Goal: Task Accomplishment & Management: Manage account settings

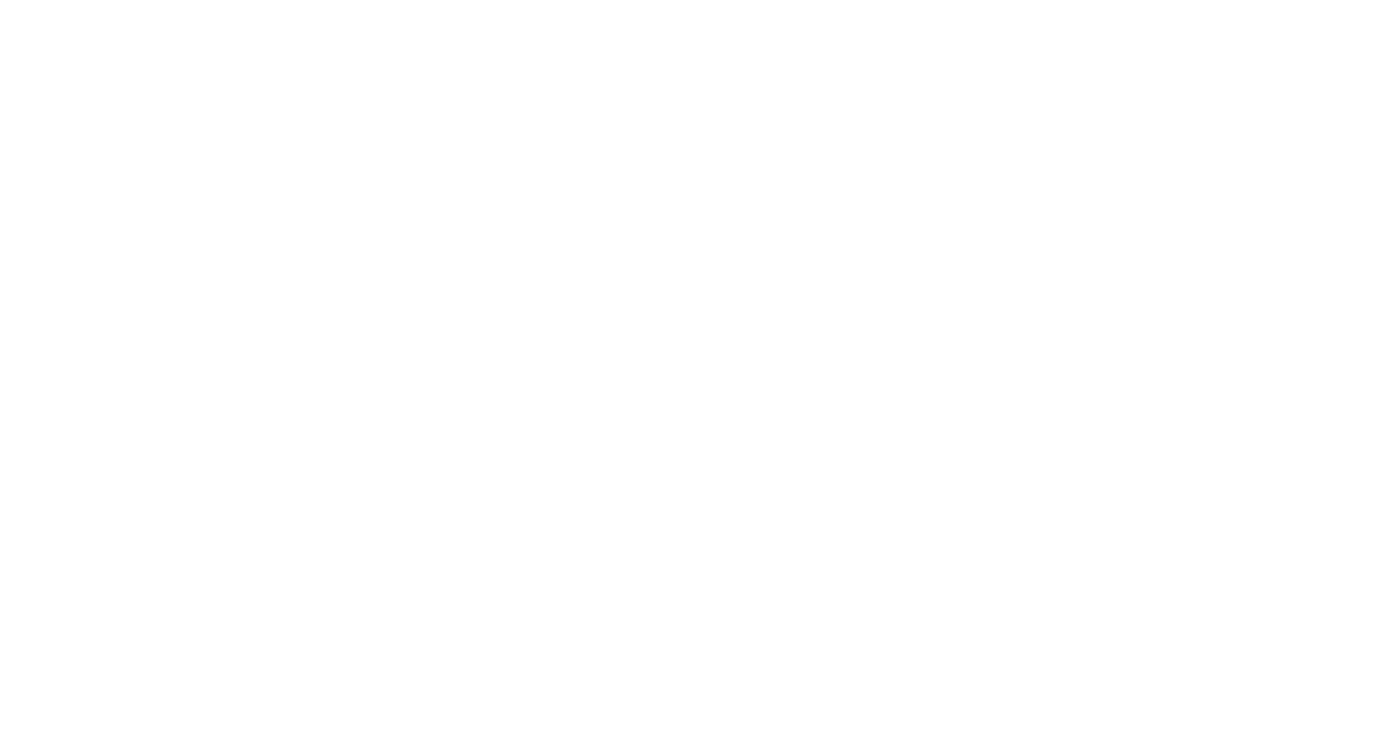
click at [1023, 484] on body at bounding box center [696, 368] width 1393 height 736
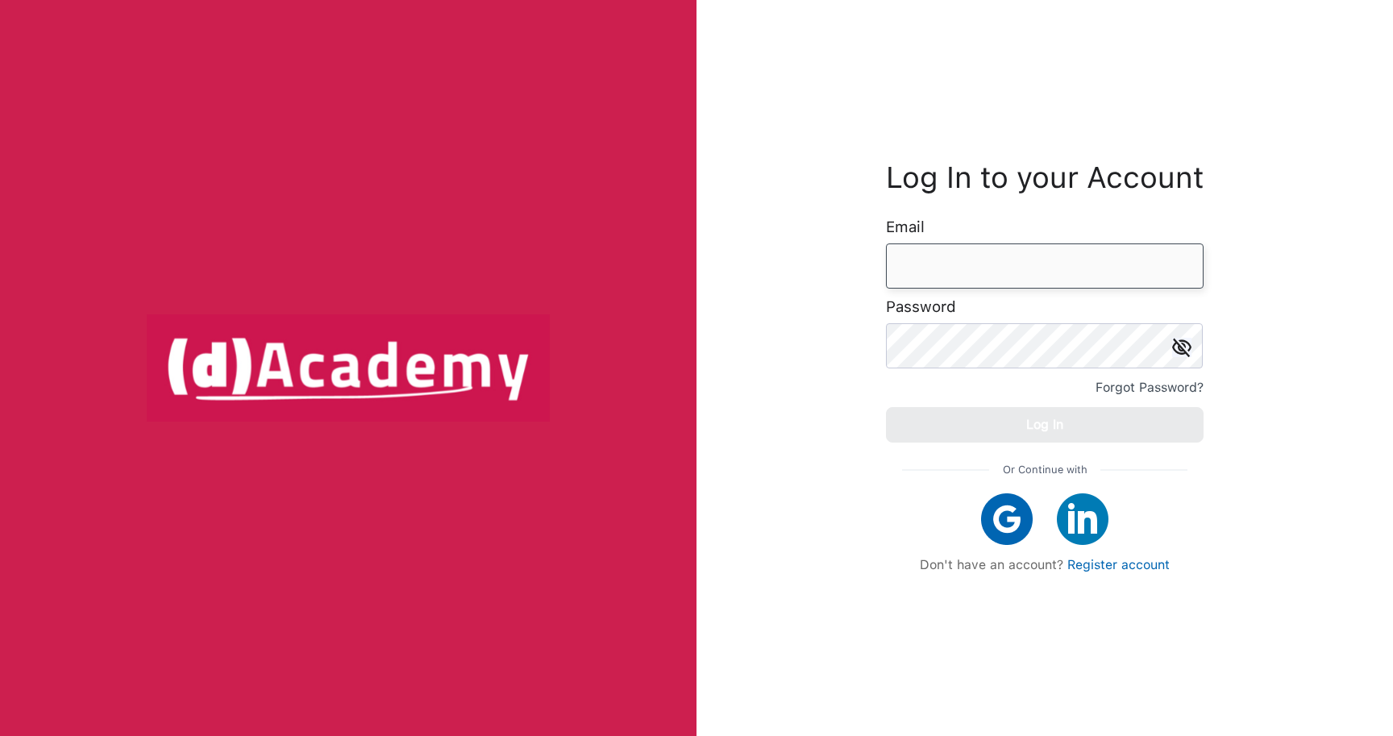
click at [965, 264] on input "email" at bounding box center [1045, 265] width 318 height 45
paste input "**********"
type input "**********"
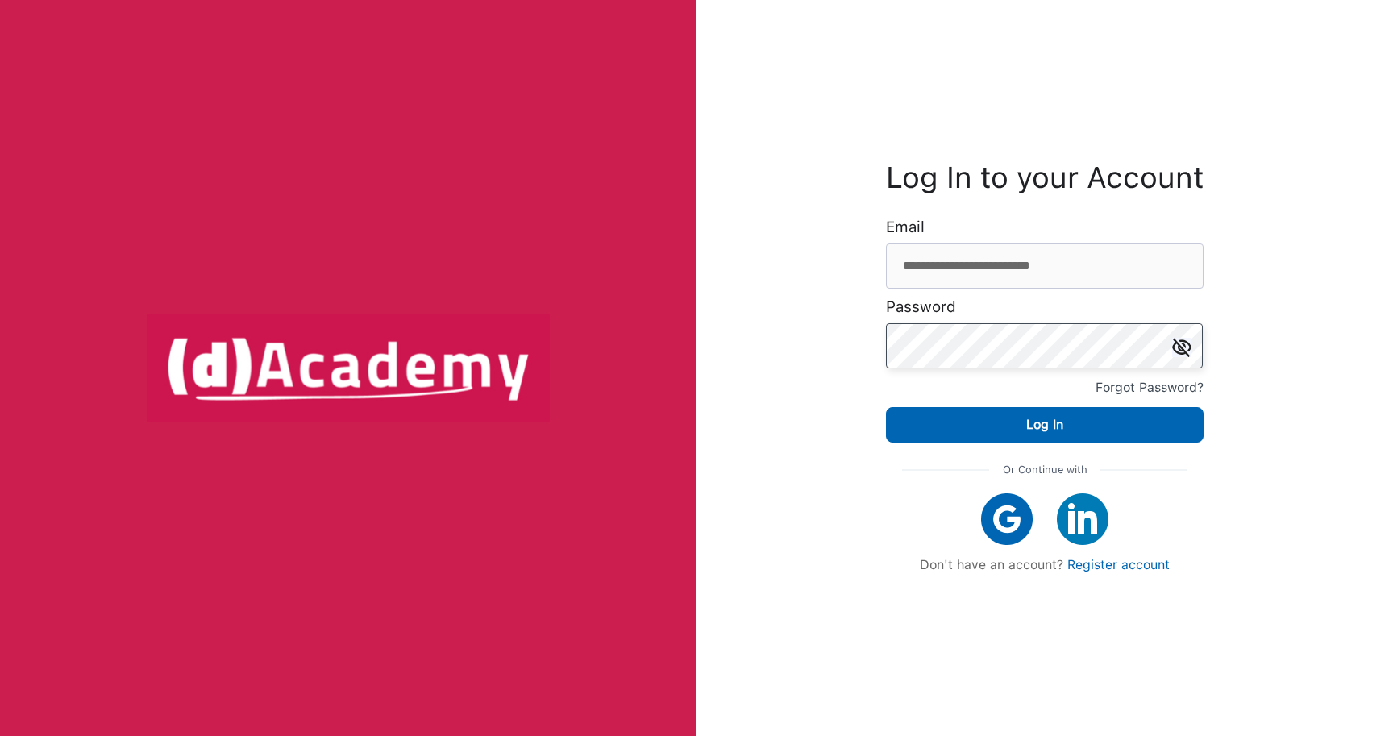
click at [886, 407] on button "Log In" at bounding box center [1045, 424] width 318 height 35
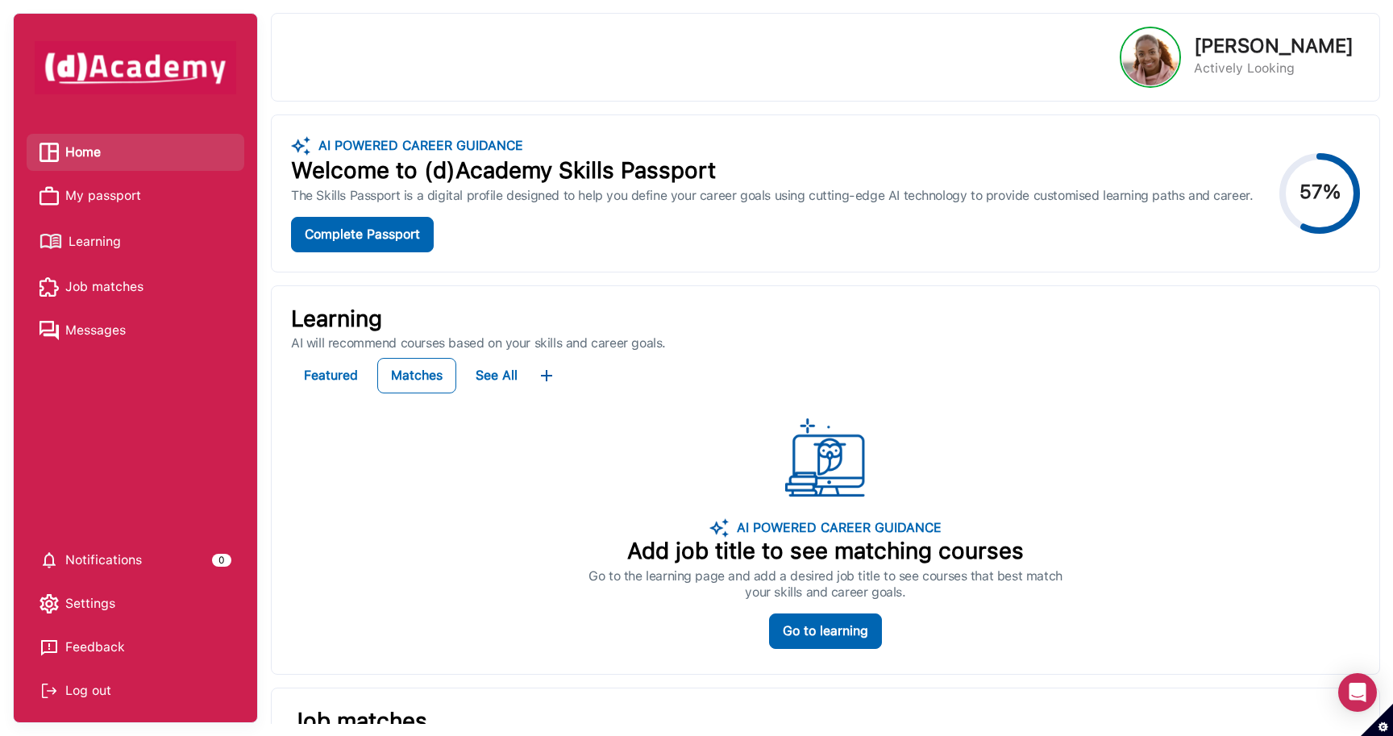
click at [103, 194] on span "My passport" at bounding box center [103, 196] width 76 height 24
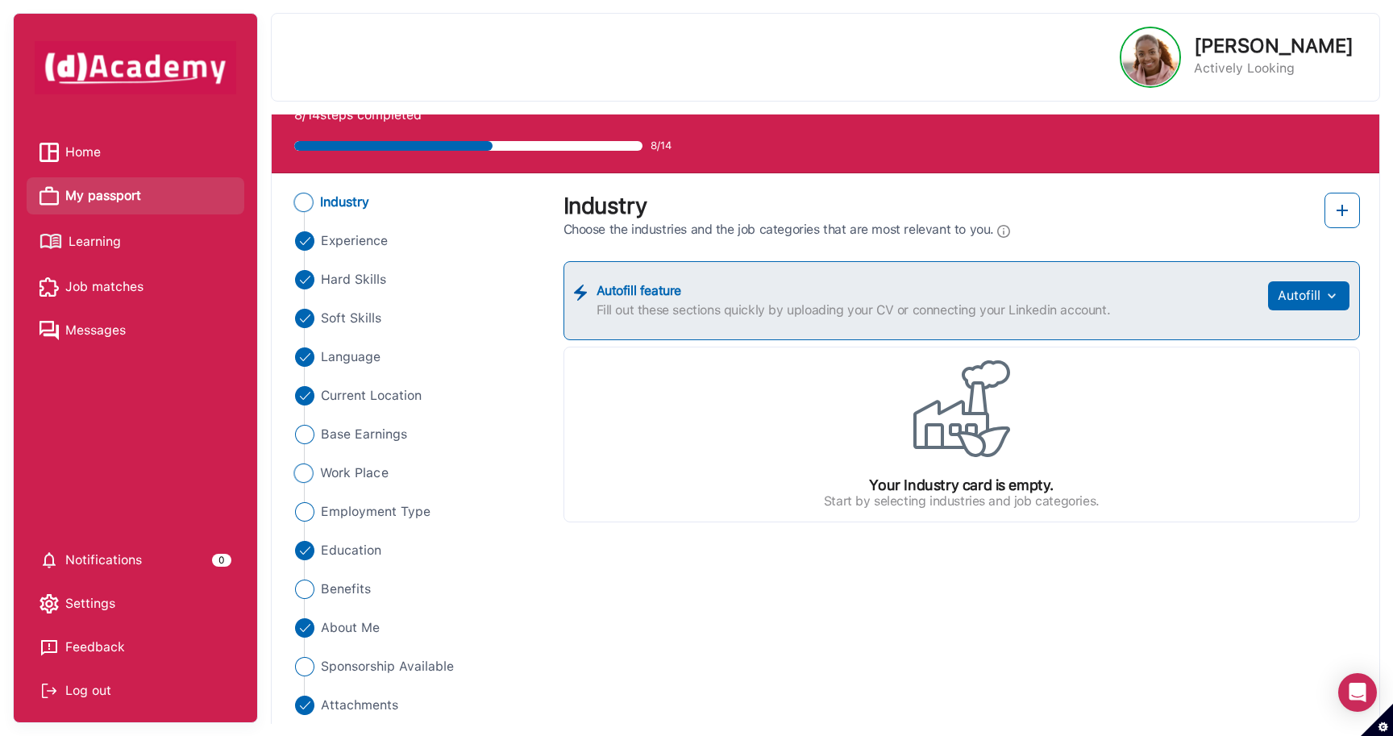
scroll to position [54, 0]
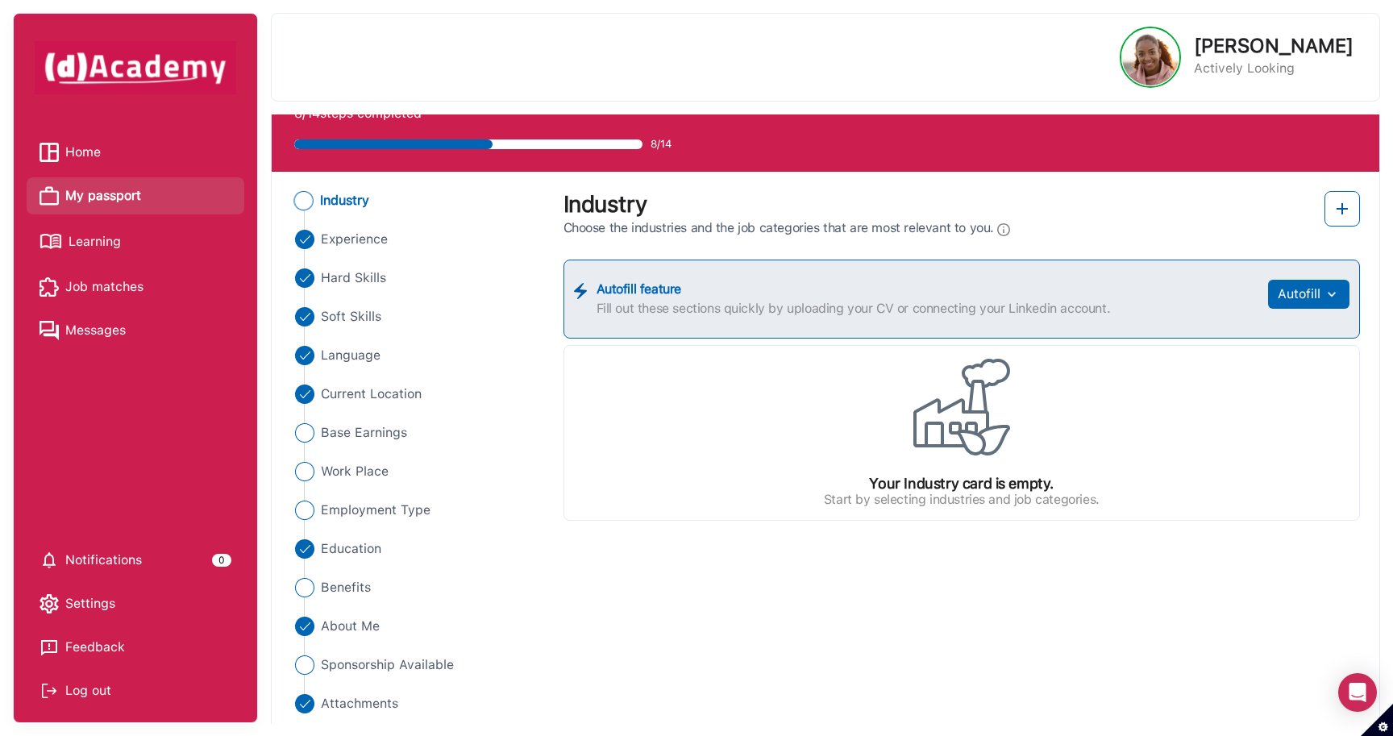
click at [100, 239] on span "Learning" at bounding box center [95, 242] width 52 height 24
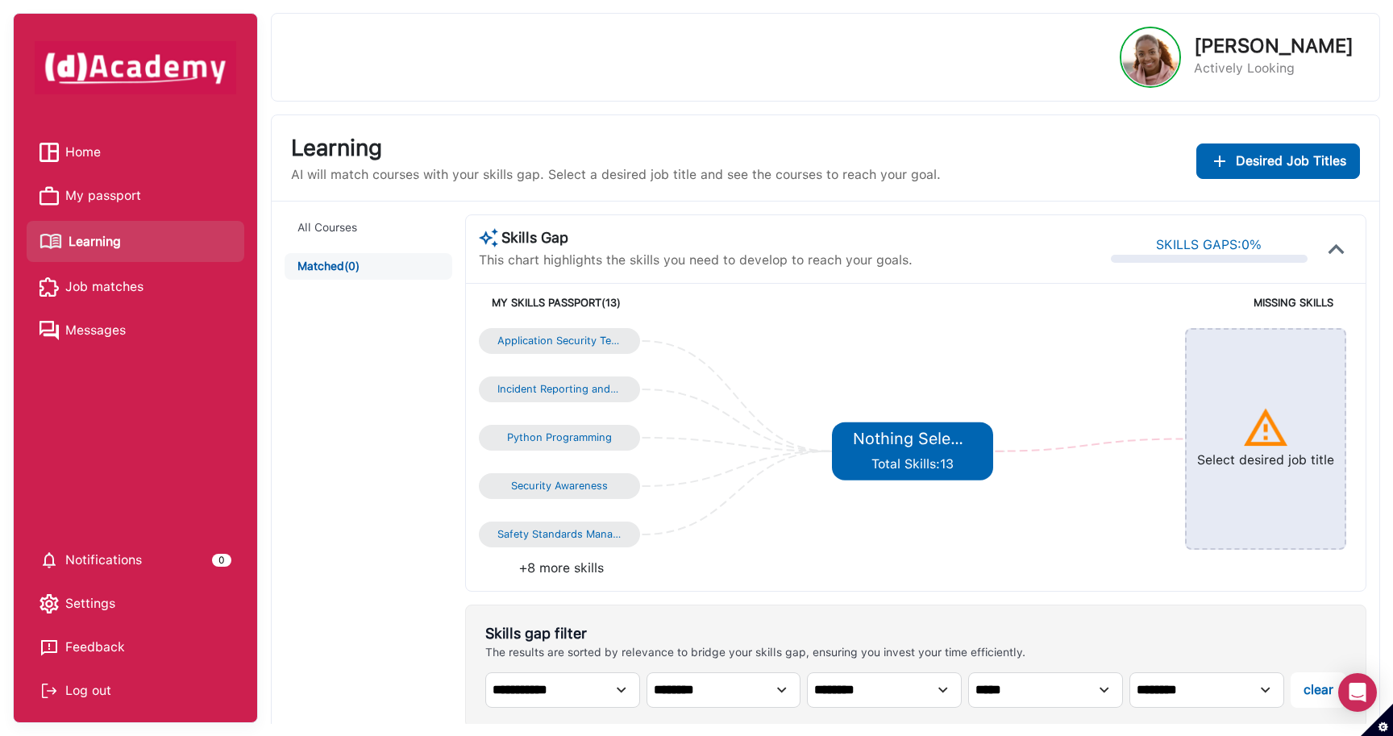
click at [90, 293] on span "Job matches" at bounding box center [104, 287] width 78 height 24
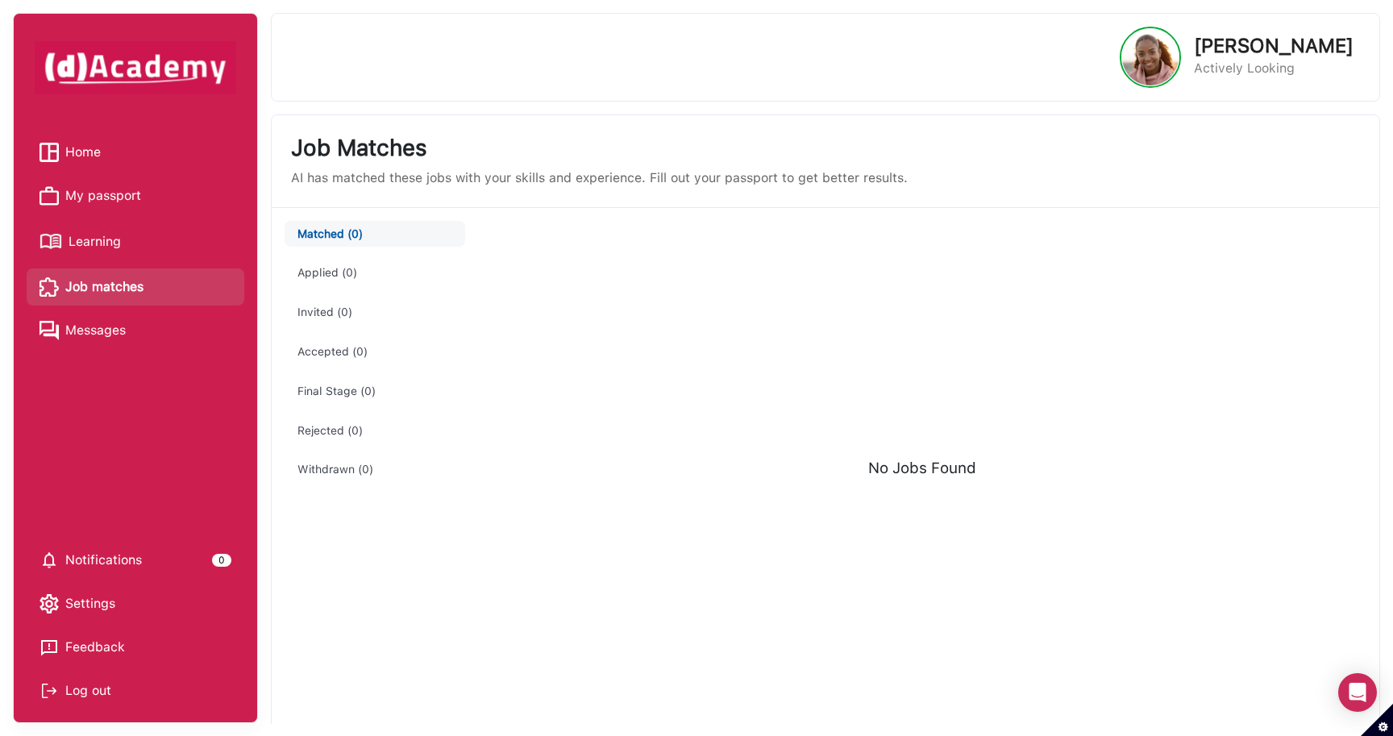
click at [117, 332] on span "Messages" at bounding box center [95, 330] width 60 height 24
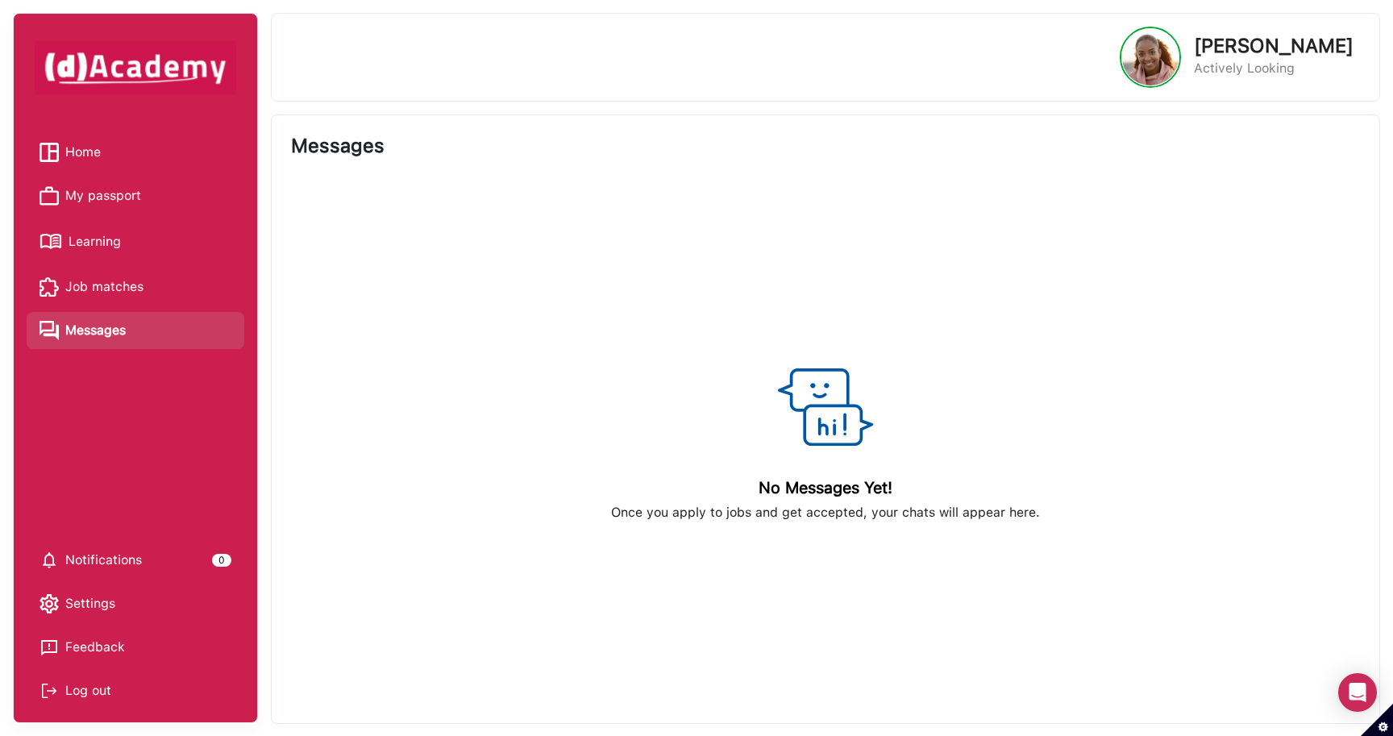
click at [88, 153] on span "Home" at bounding box center [82, 152] width 35 height 24
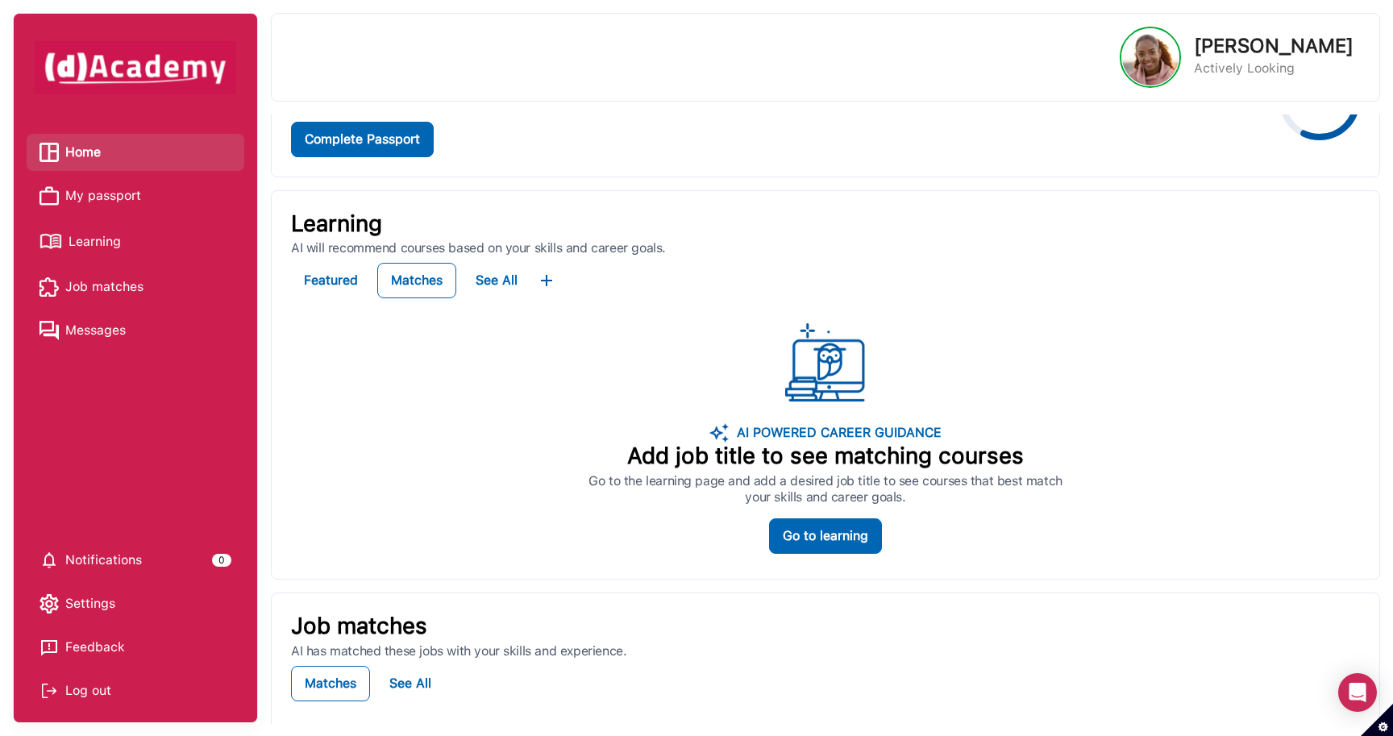
scroll to position [72, 0]
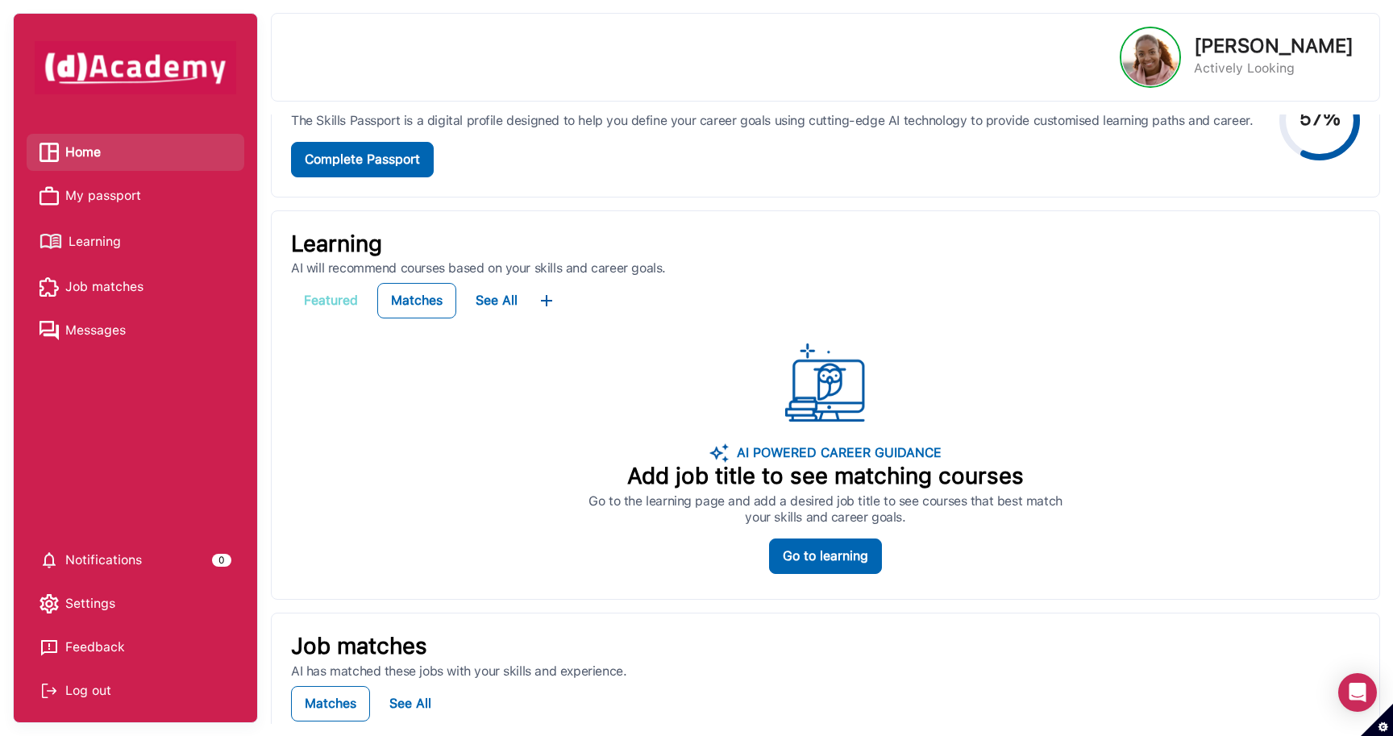
click at [332, 297] on div "Featured" at bounding box center [331, 300] width 54 height 19
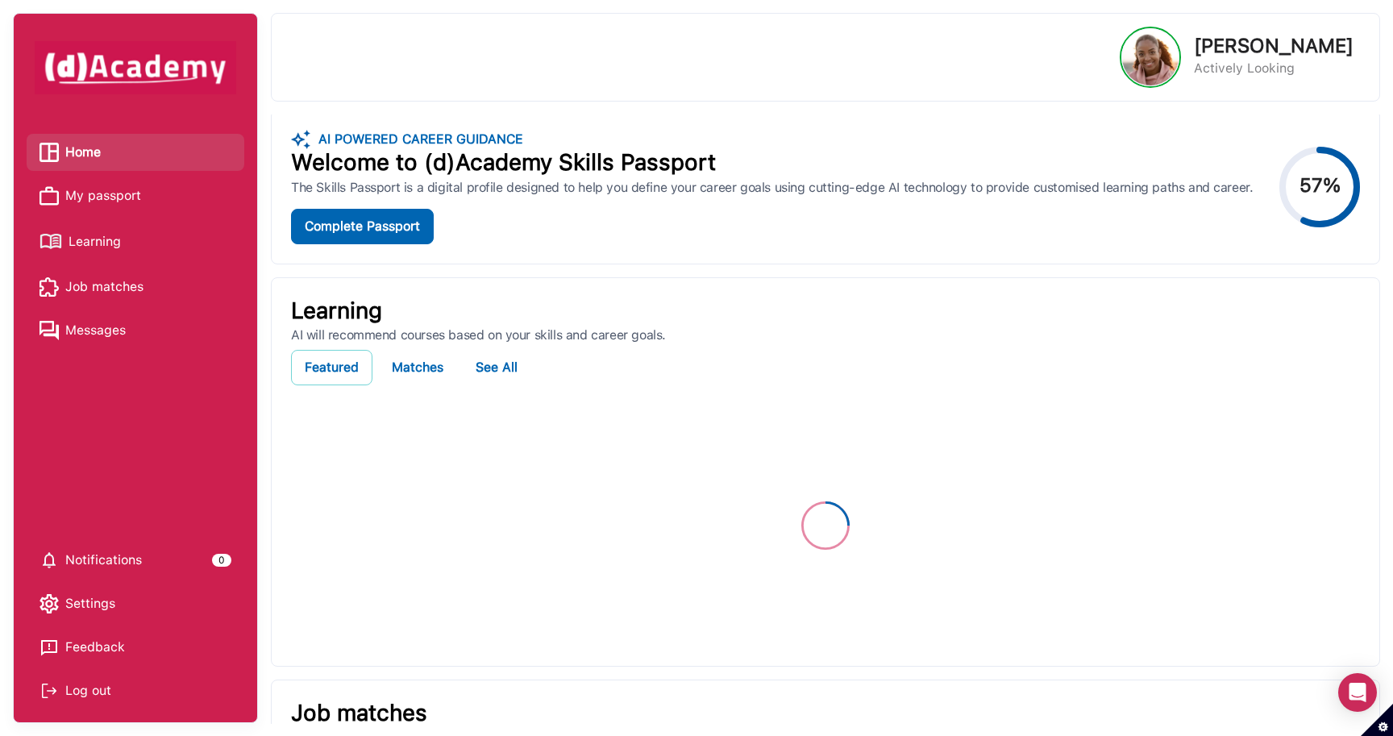
scroll to position [0, 0]
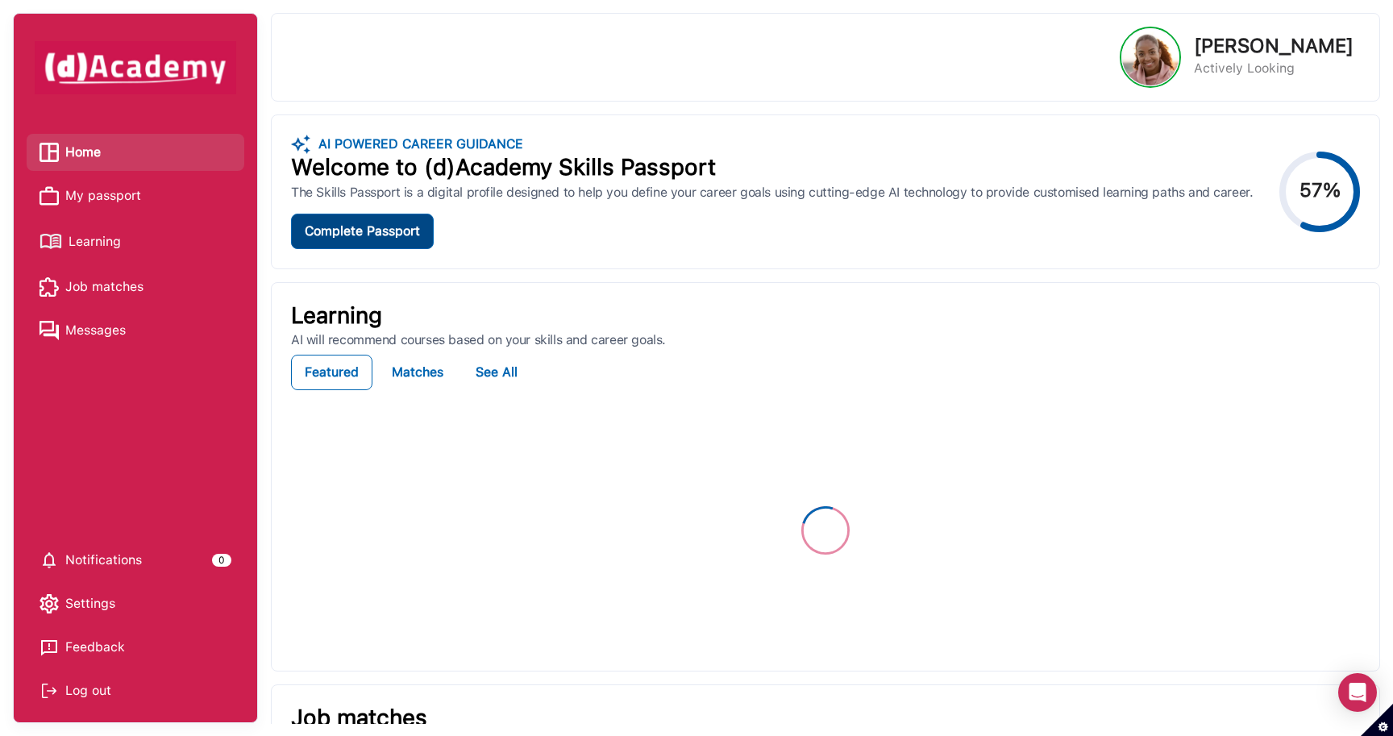
click at [392, 229] on div "Complete Passport" at bounding box center [362, 231] width 115 height 19
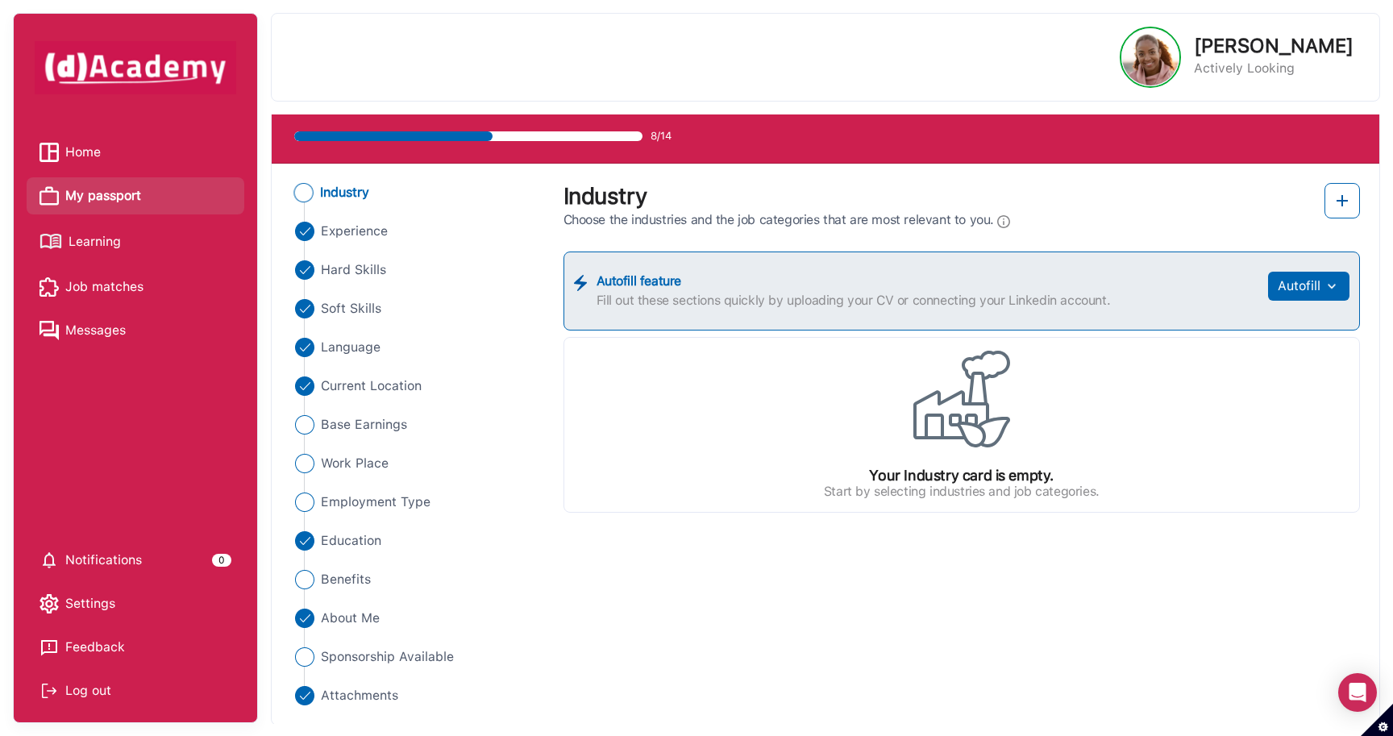
scroll to position [64, 0]
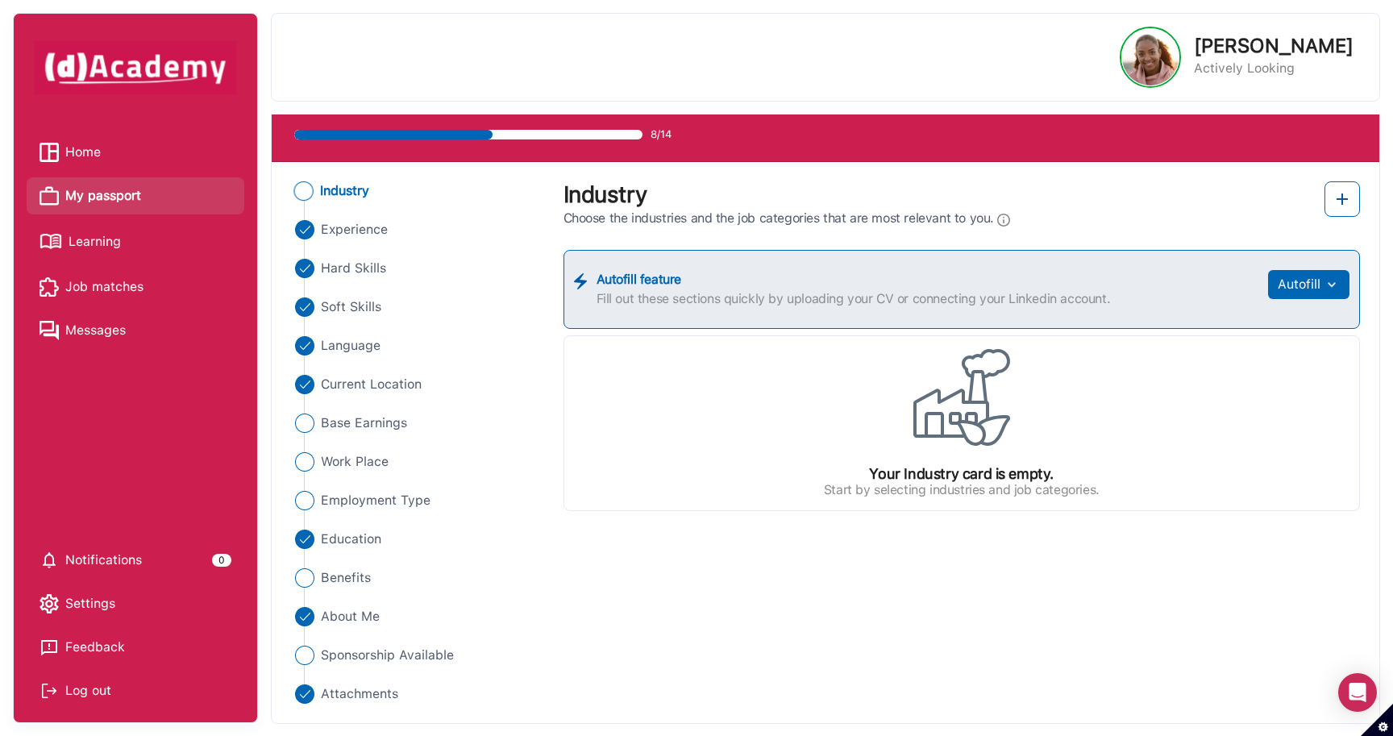
click at [115, 608] on span "Settings" at bounding box center [90, 604] width 50 height 24
click at [112, 333] on span "Messages" at bounding box center [95, 330] width 60 height 24
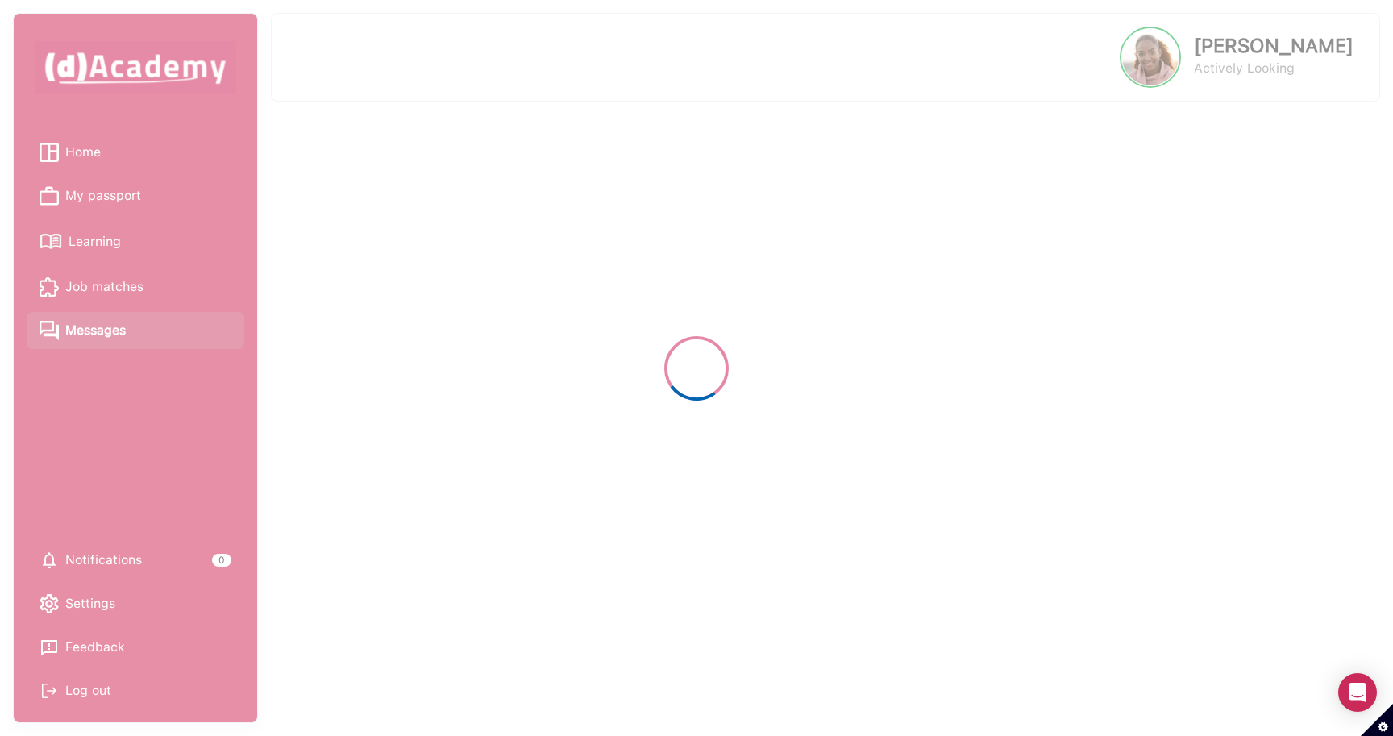
click at [114, 286] on div at bounding box center [696, 368] width 1393 height 736
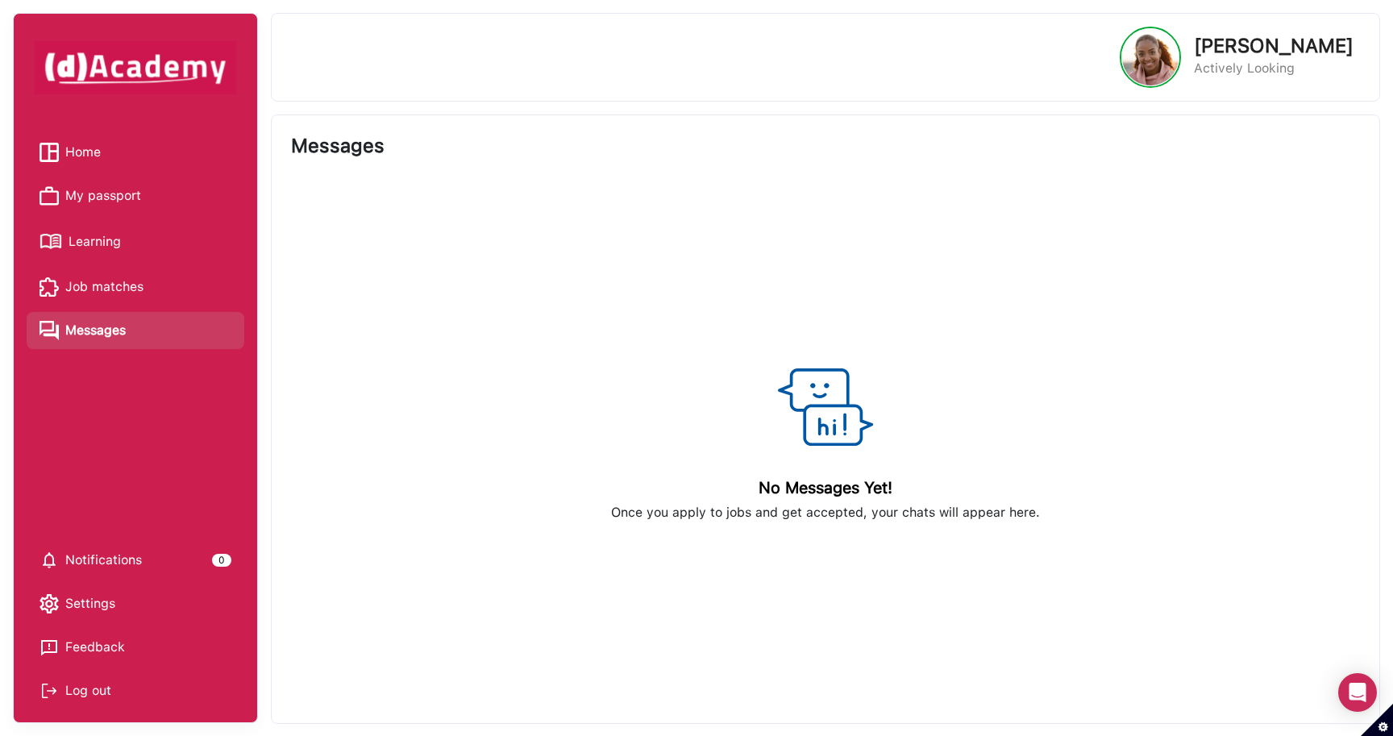
click at [135, 282] on span "Job matches" at bounding box center [104, 287] width 78 height 24
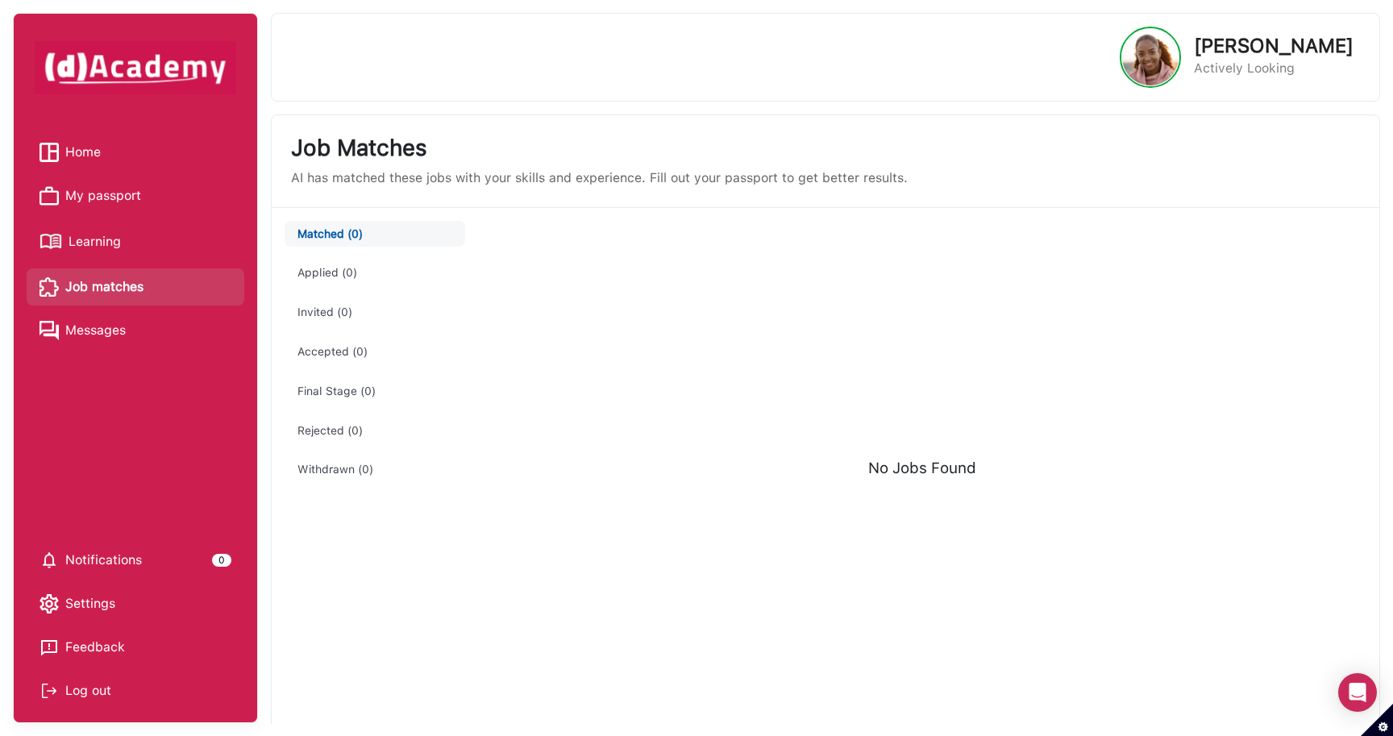
click at [110, 554] on span "Notifications" at bounding box center [103, 560] width 77 height 24
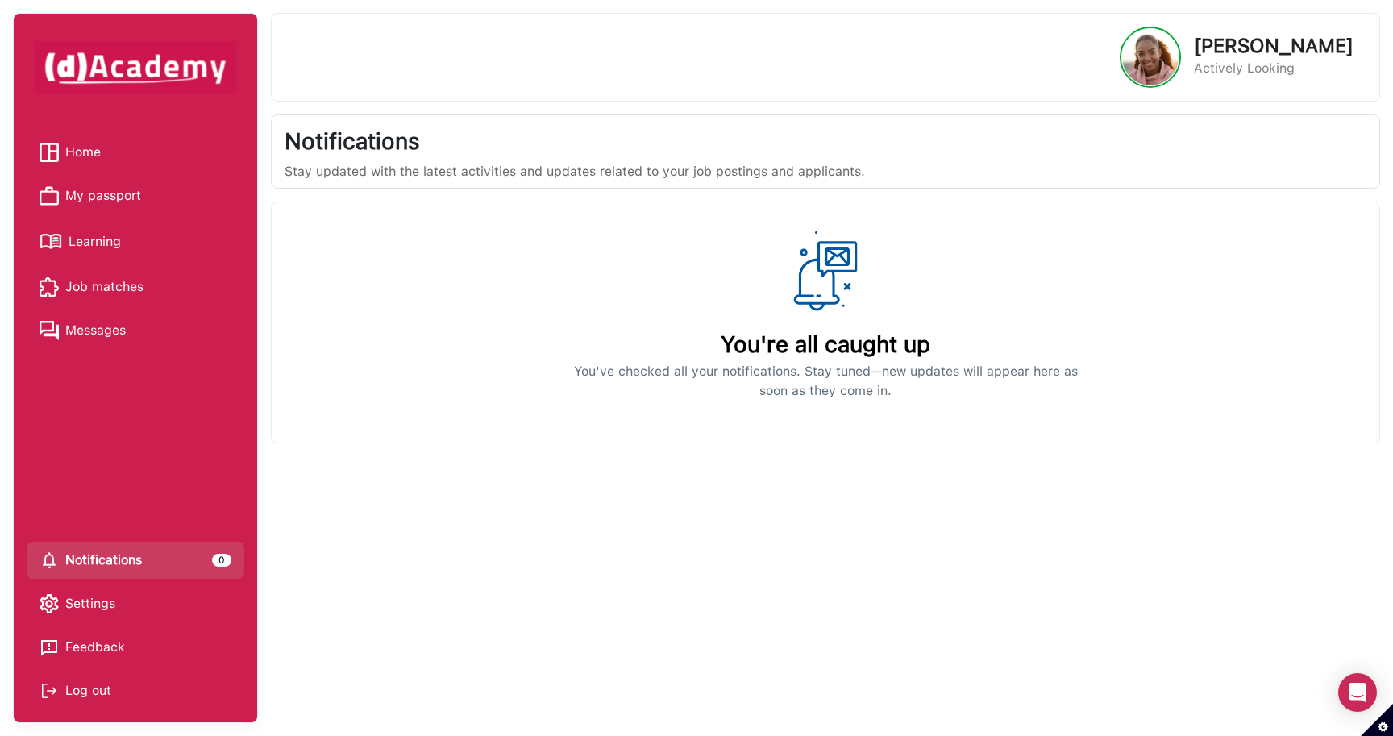
click at [81, 236] on span "Learning" at bounding box center [95, 242] width 52 height 24
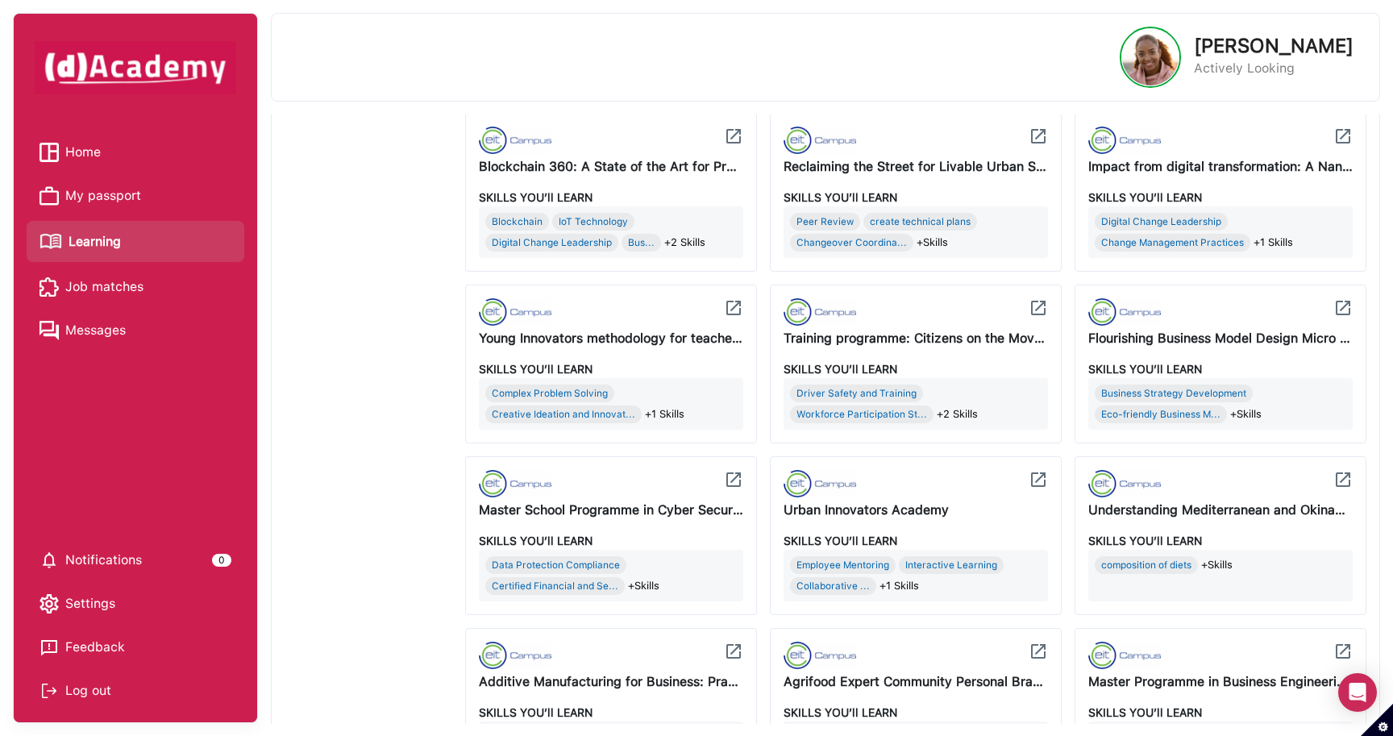
scroll to position [1274, 0]
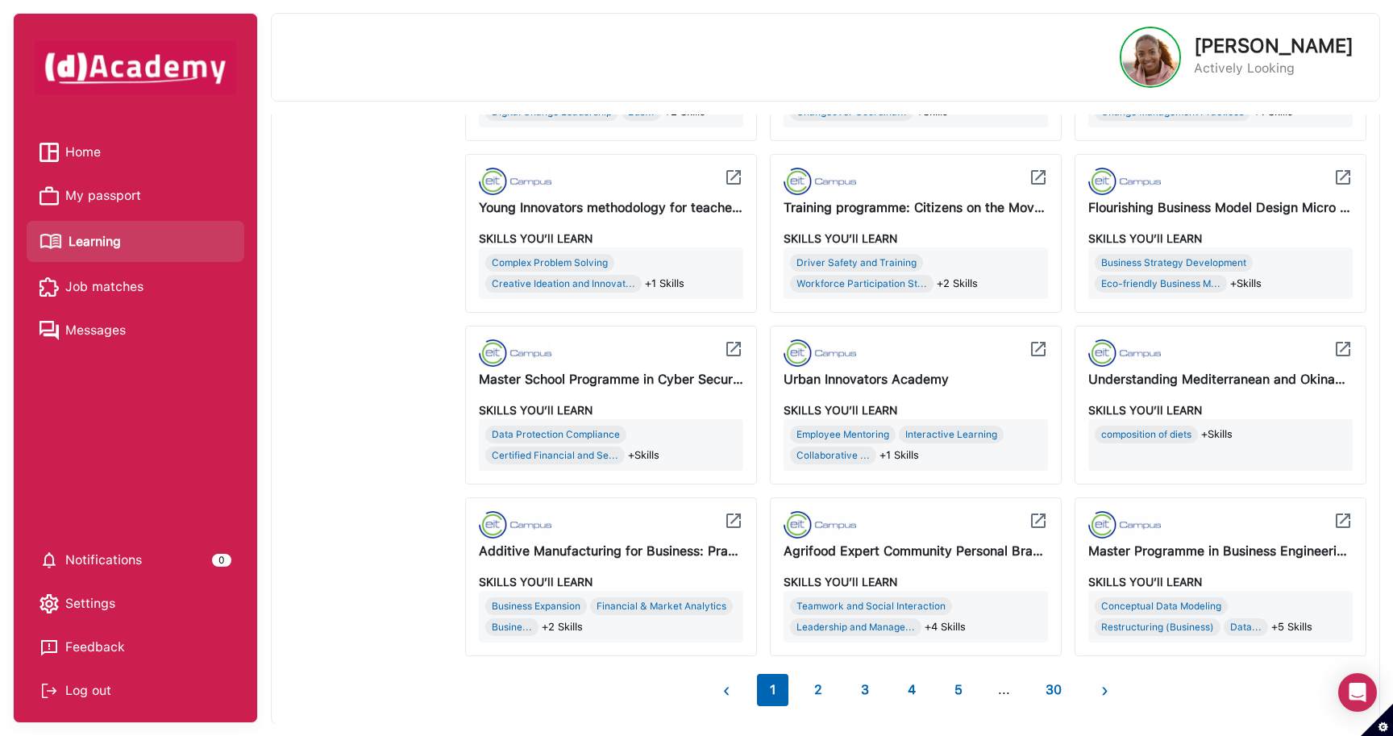
click at [99, 192] on span "My passport" at bounding box center [103, 196] width 76 height 24
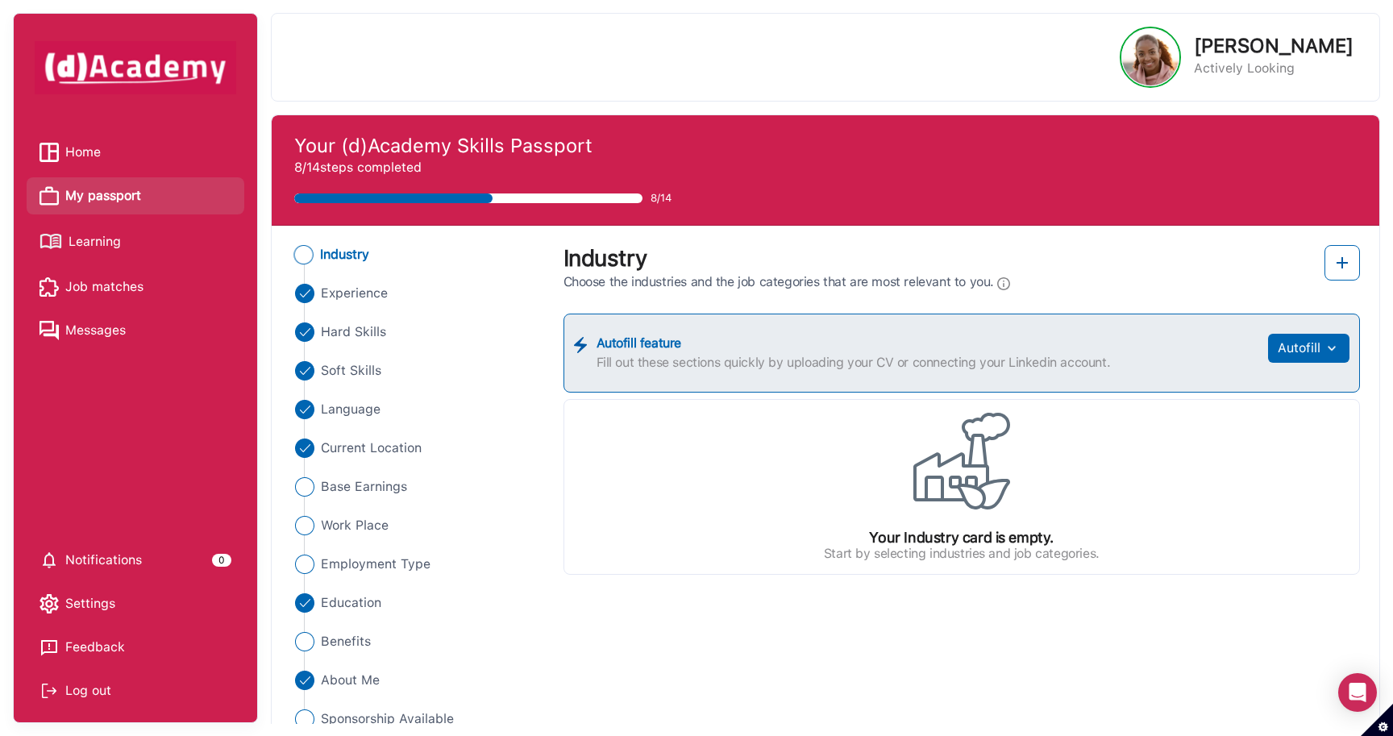
click at [85, 152] on span "Home" at bounding box center [82, 152] width 35 height 24
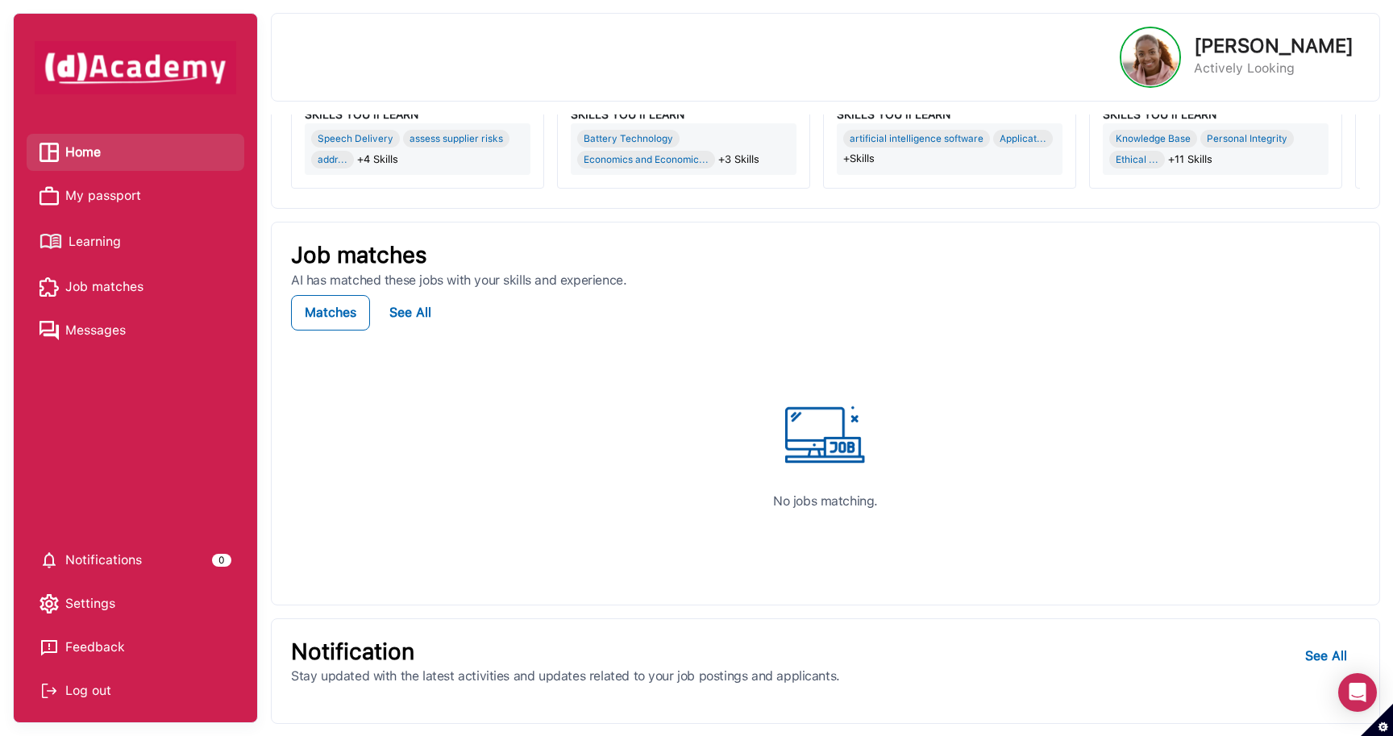
scroll to position [380, 0]
click at [116, 644] on link "Feedback" at bounding box center [135, 647] width 192 height 24
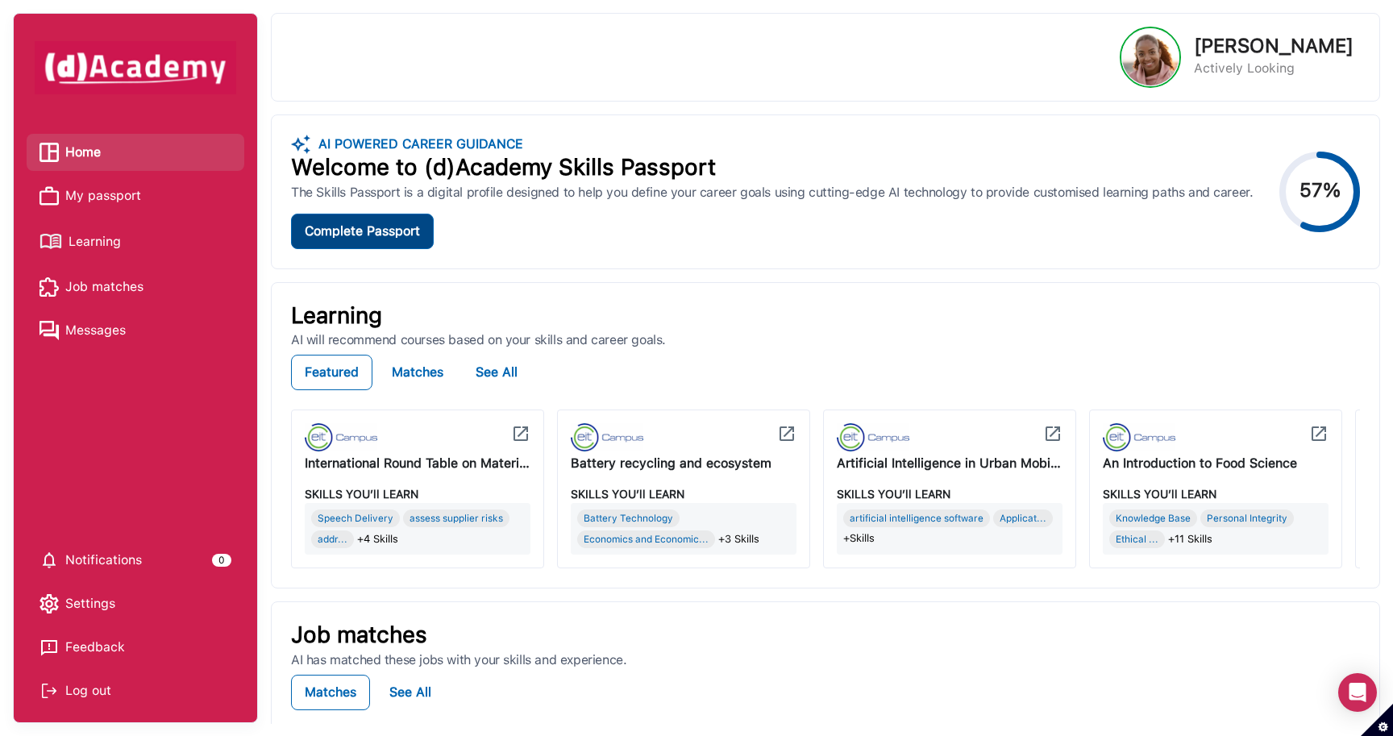
click at [380, 243] on button "Complete Passport" at bounding box center [362, 231] width 143 height 35
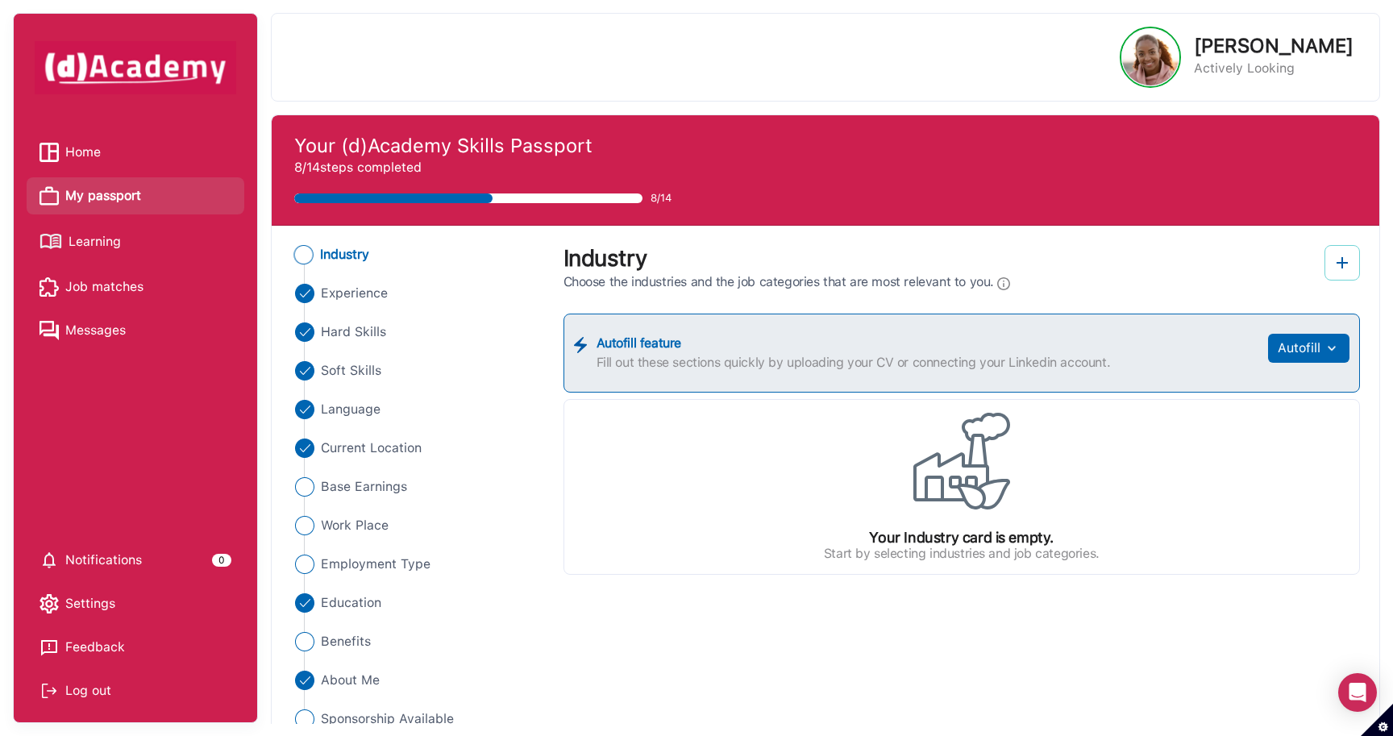
click at [1342, 264] on img at bounding box center [1341, 262] width 19 height 19
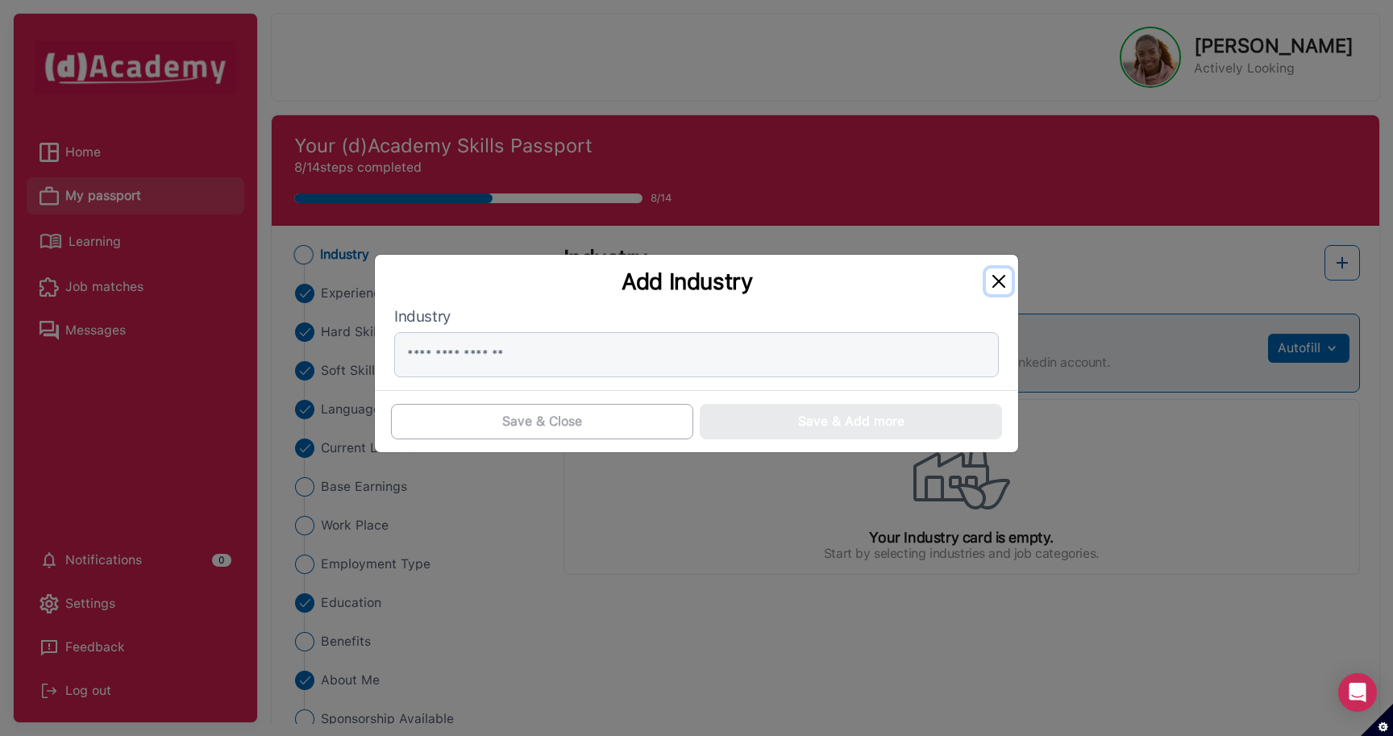
click at [1000, 276] on button "Close" at bounding box center [999, 281] width 26 height 26
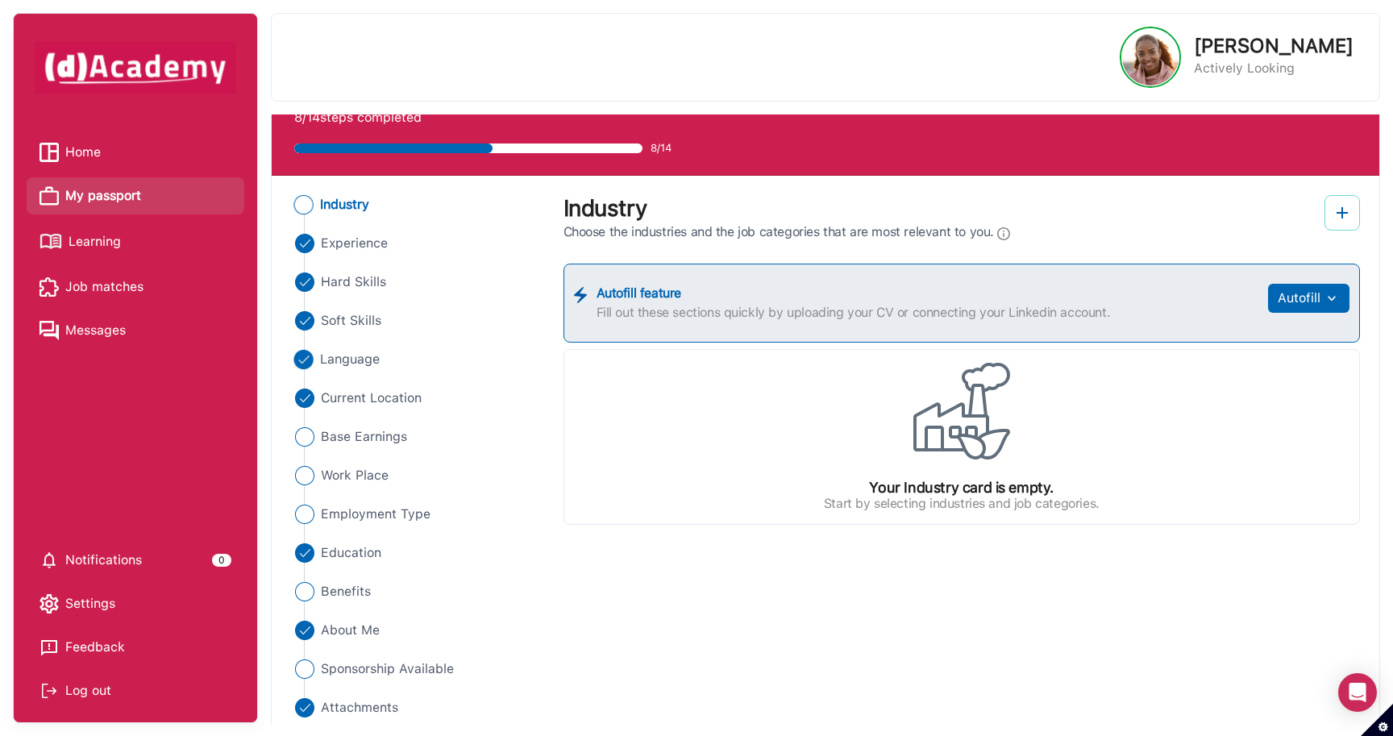
scroll to position [64, 0]
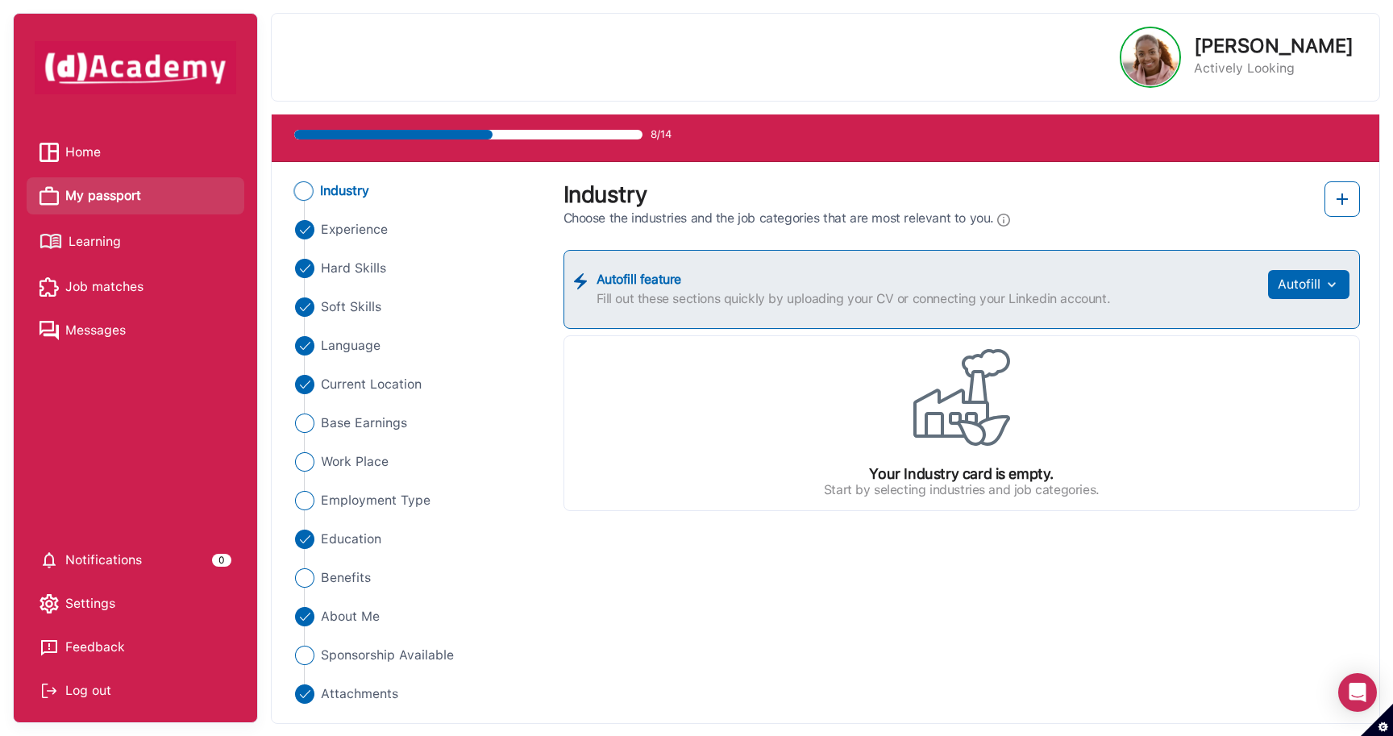
click at [82, 143] on span "Home" at bounding box center [82, 152] width 35 height 24
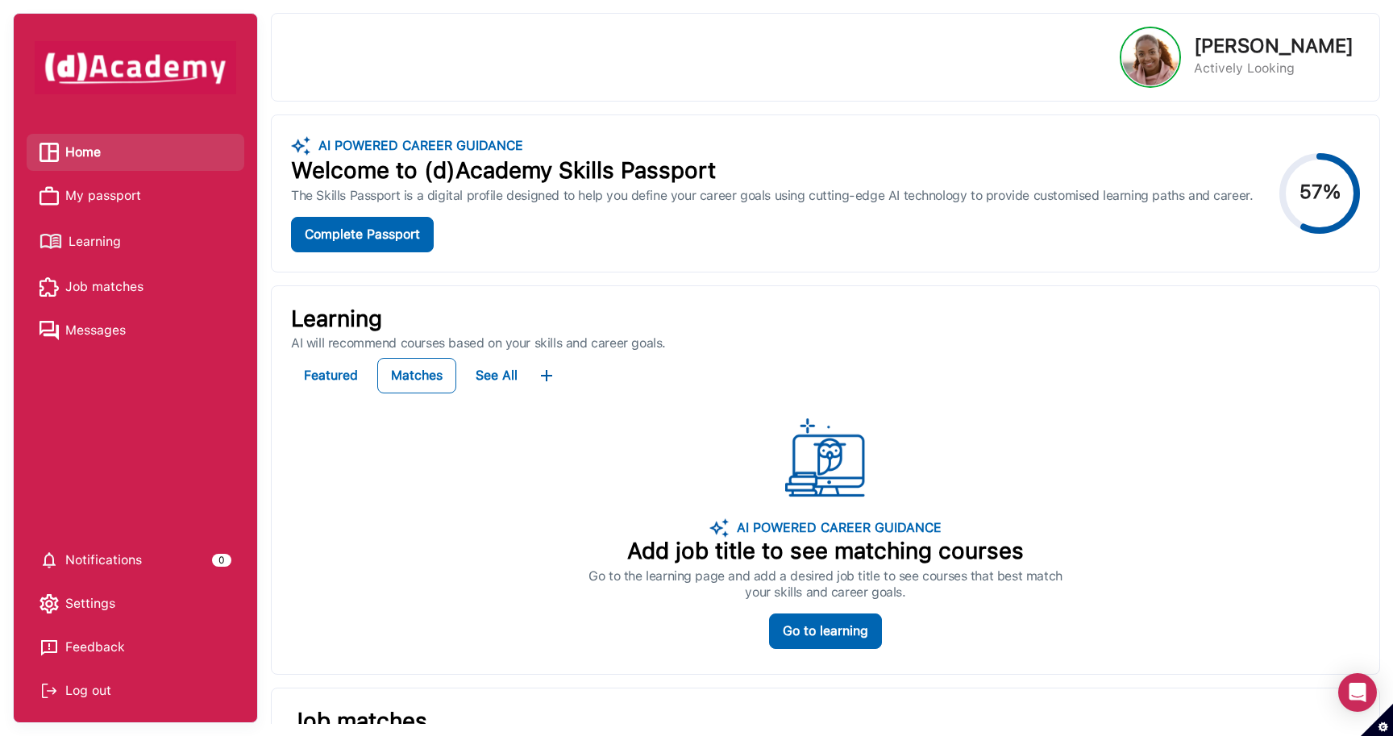
click at [125, 198] on span "My passport" at bounding box center [103, 196] width 76 height 24
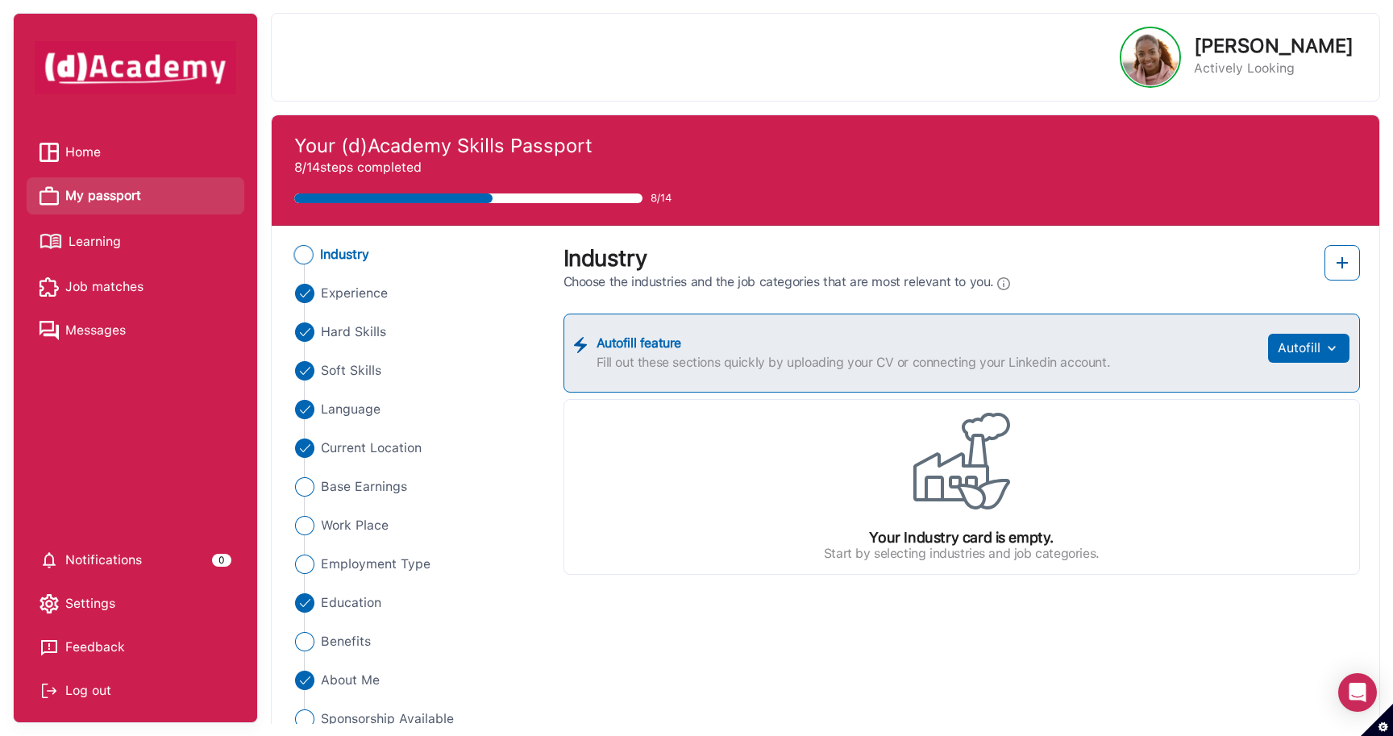
click at [154, 193] on link "My passport" at bounding box center [135, 196] width 192 height 24
click at [399, 244] on div "Industry Experience Hard Skills Soft Skills Language Current Location Base Earn…" at bounding box center [826, 506] width 1108 height 561
click at [132, 197] on span "My passport" at bounding box center [103, 196] width 76 height 24
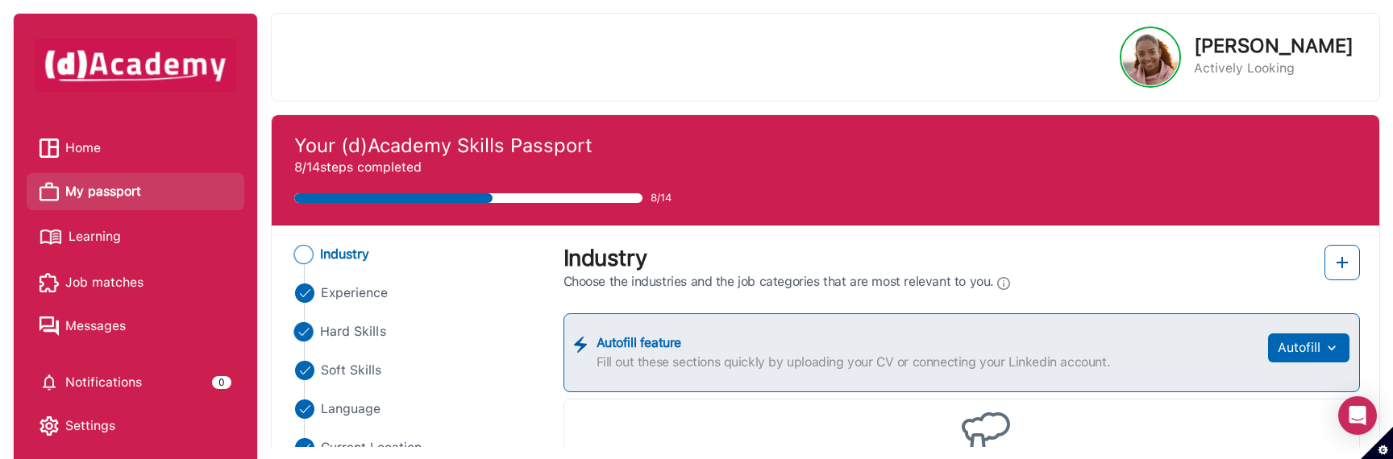
click at [359, 330] on span "Hard Skills" at bounding box center [353, 331] width 66 height 19
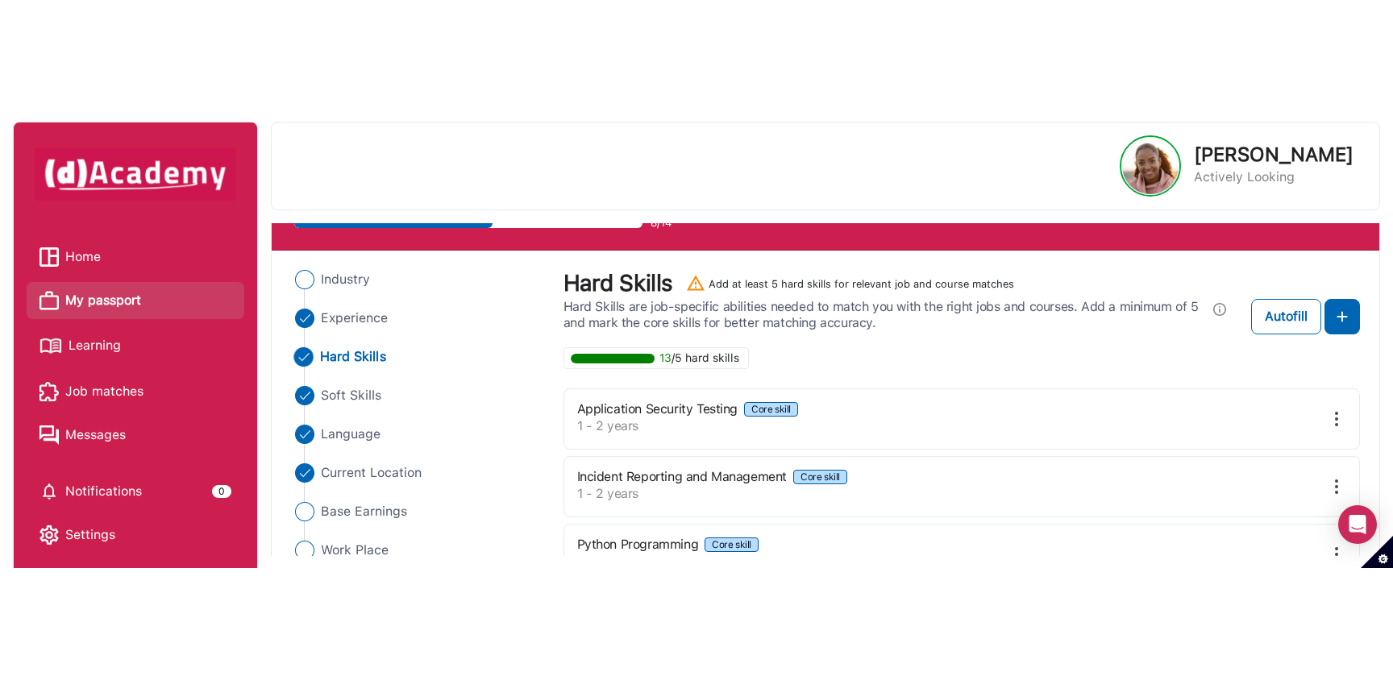
scroll to position [83, 0]
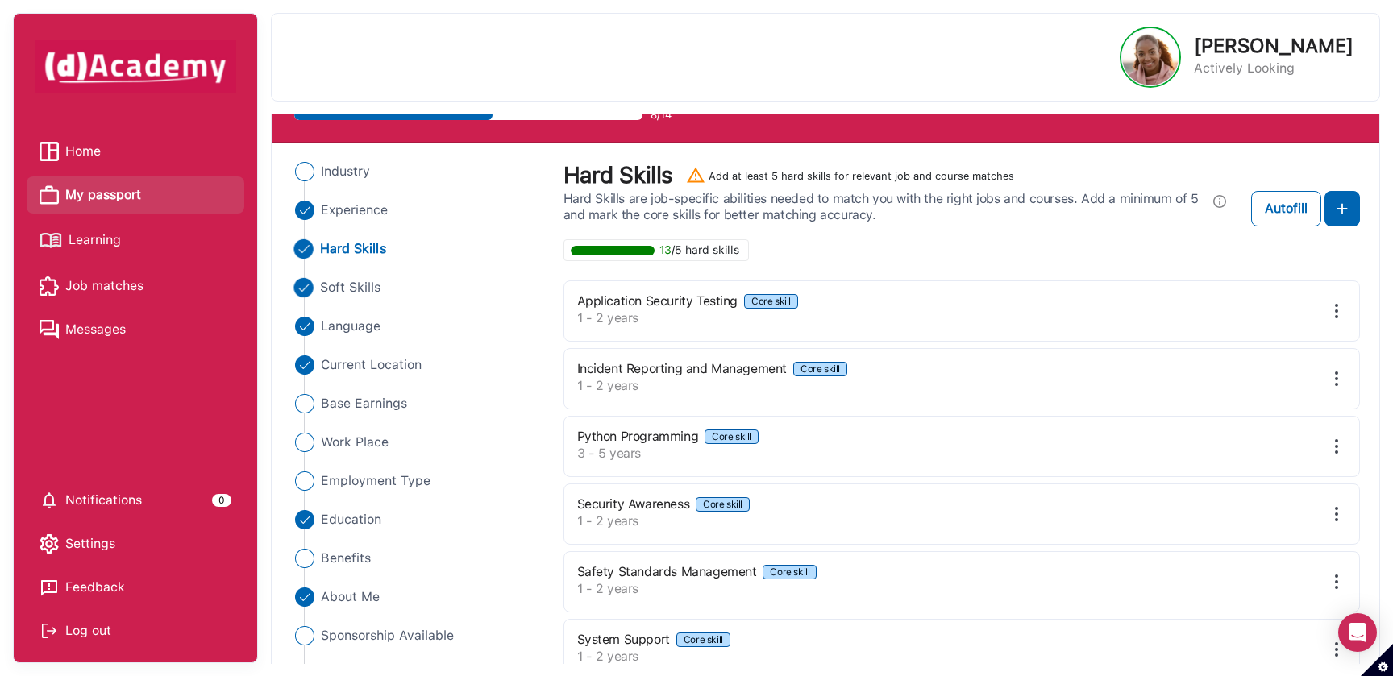
click at [345, 287] on span "Soft Skills" at bounding box center [350, 287] width 61 height 19
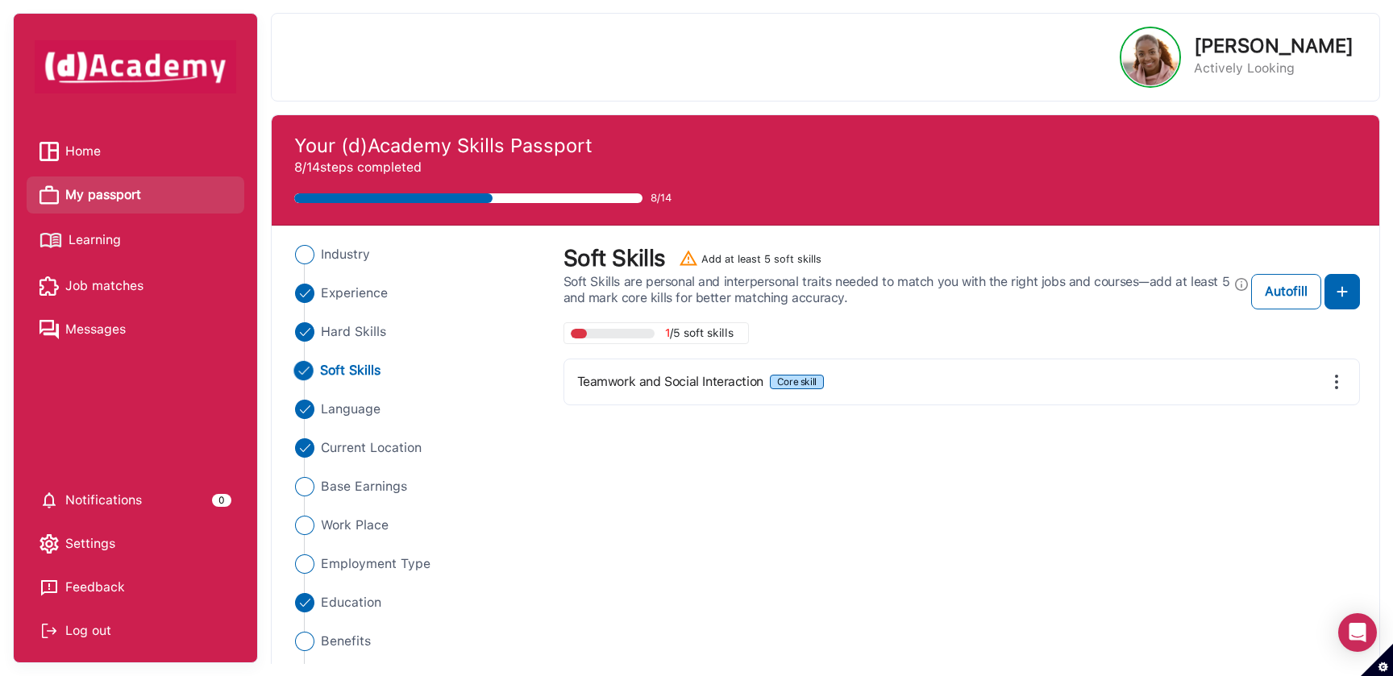
scroll to position [123, 0]
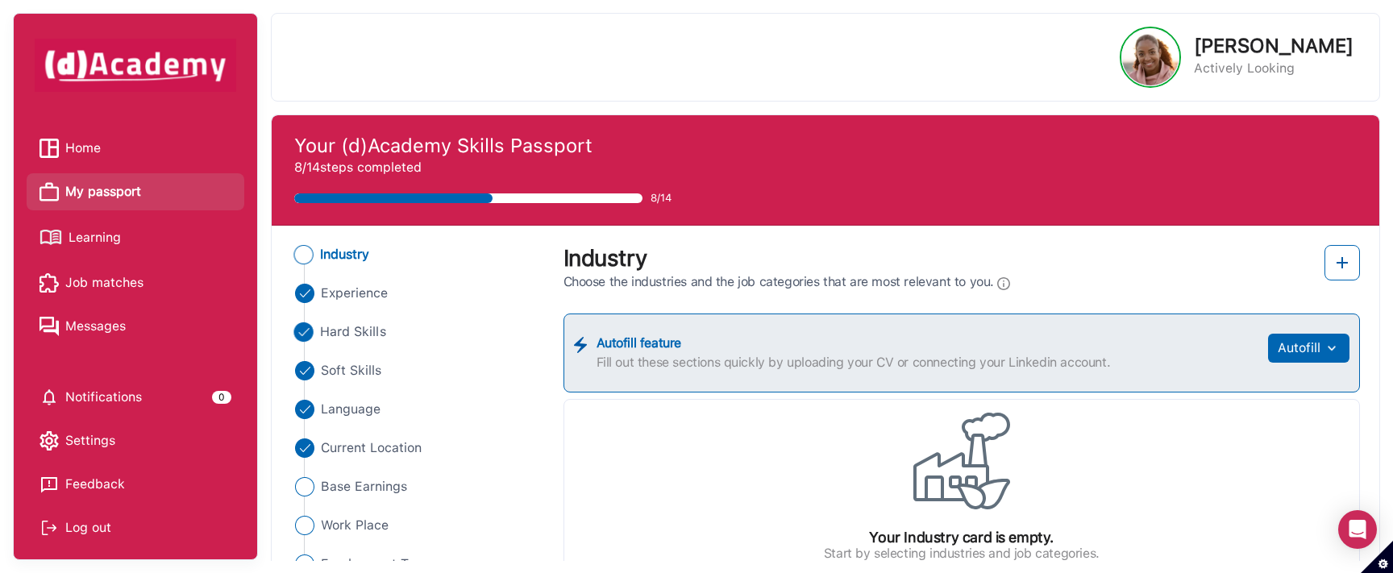
click at [359, 336] on span "Hard Skills" at bounding box center [353, 331] width 66 height 19
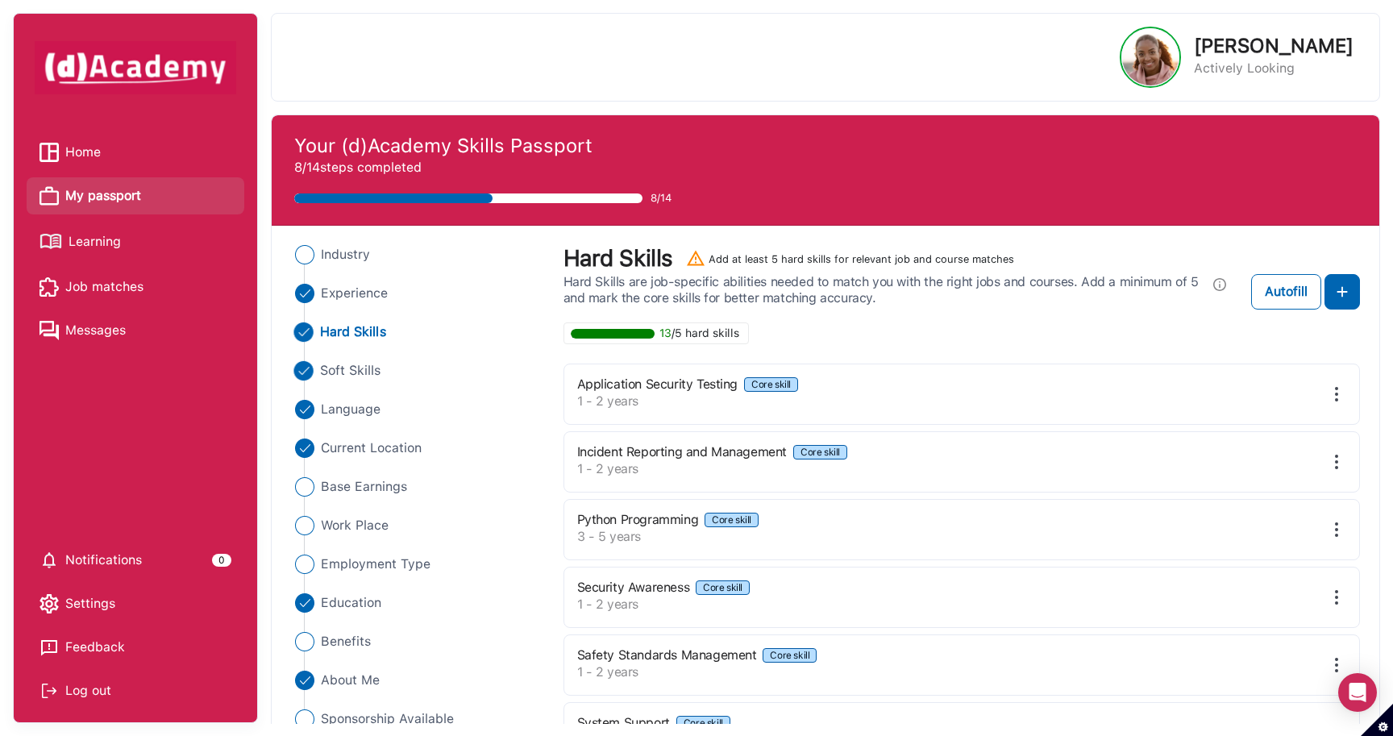
click at [372, 376] on span "Soft Skills" at bounding box center [350, 370] width 61 height 19
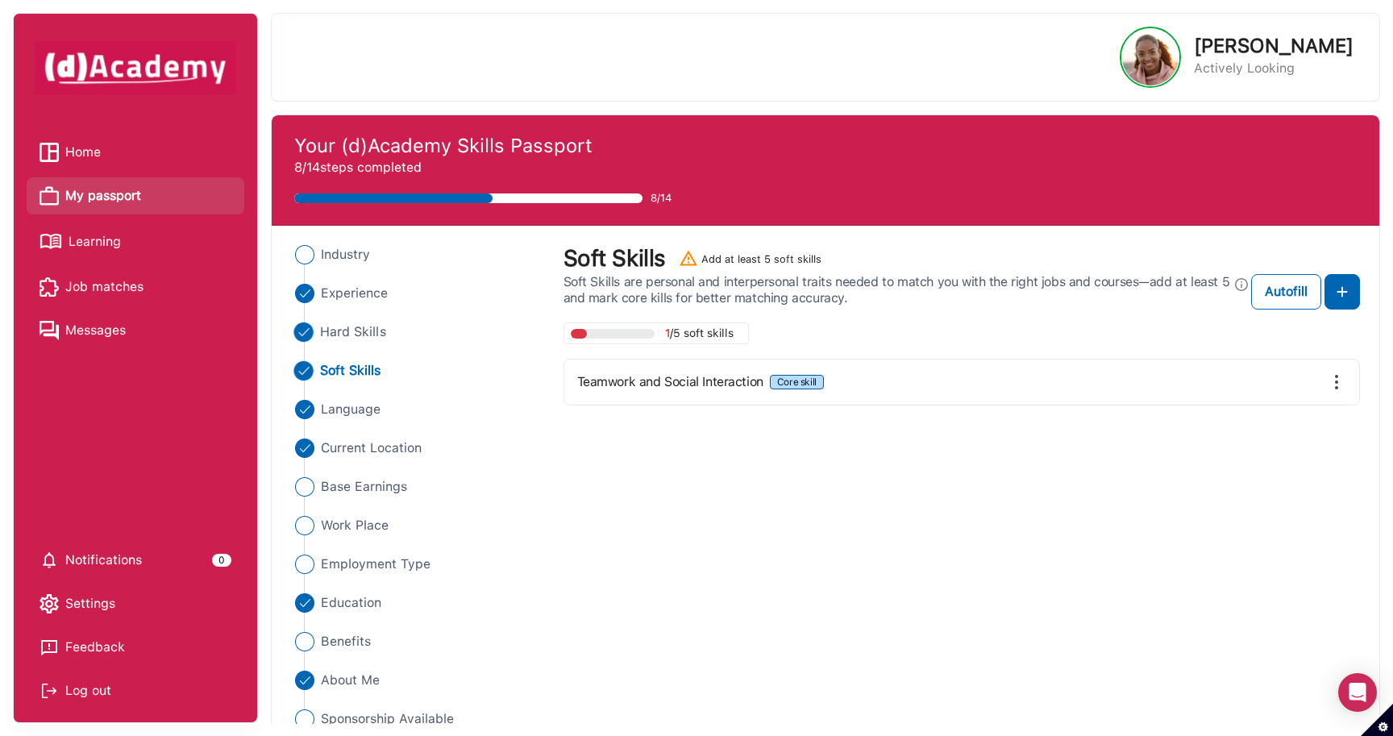
click at [379, 330] on span "Hard Skills" at bounding box center [353, 331] width 66 height 19
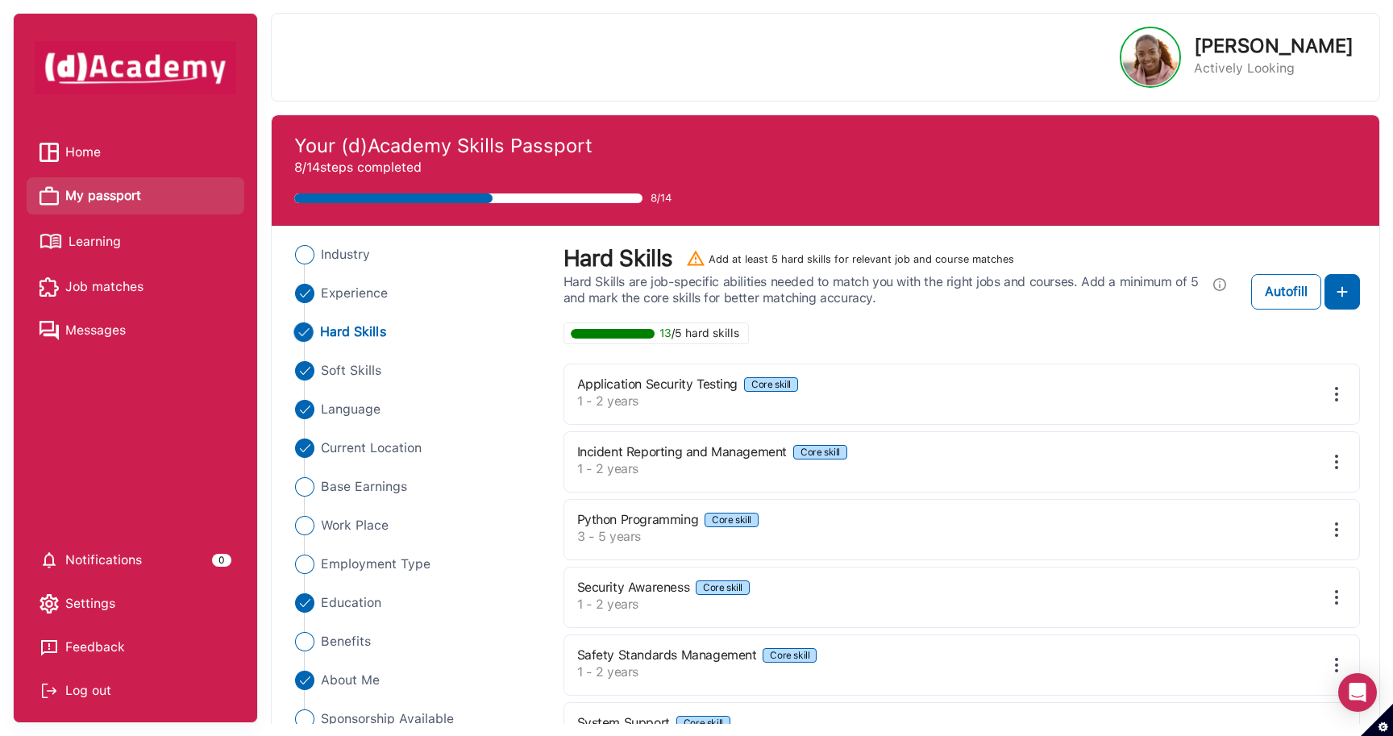
click at [1178, 61] on img at bounding box center [1150, 57] width 56 height 56
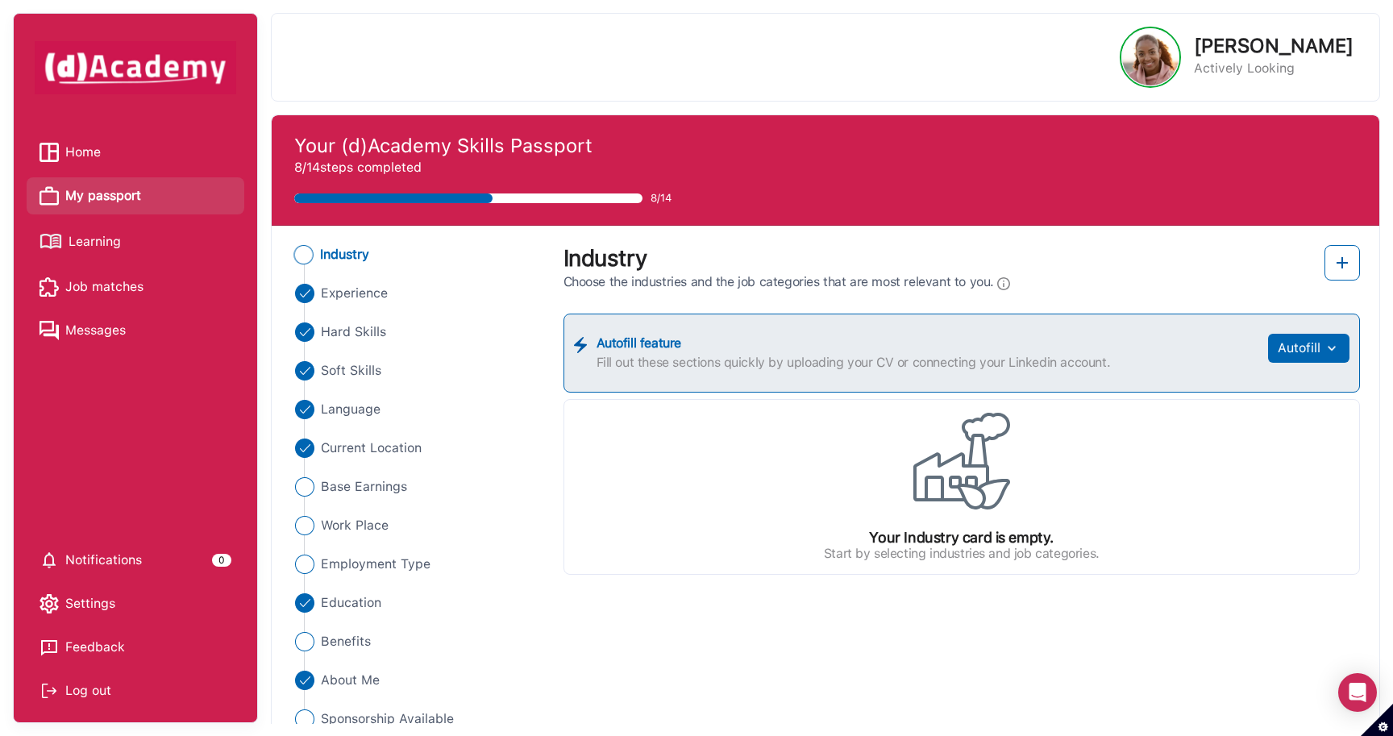
click at [87, 675] on div "Log out" at bounding box center [135, 691] width 192 height 24
